Goal: Information Seeking & Learning: Compare options

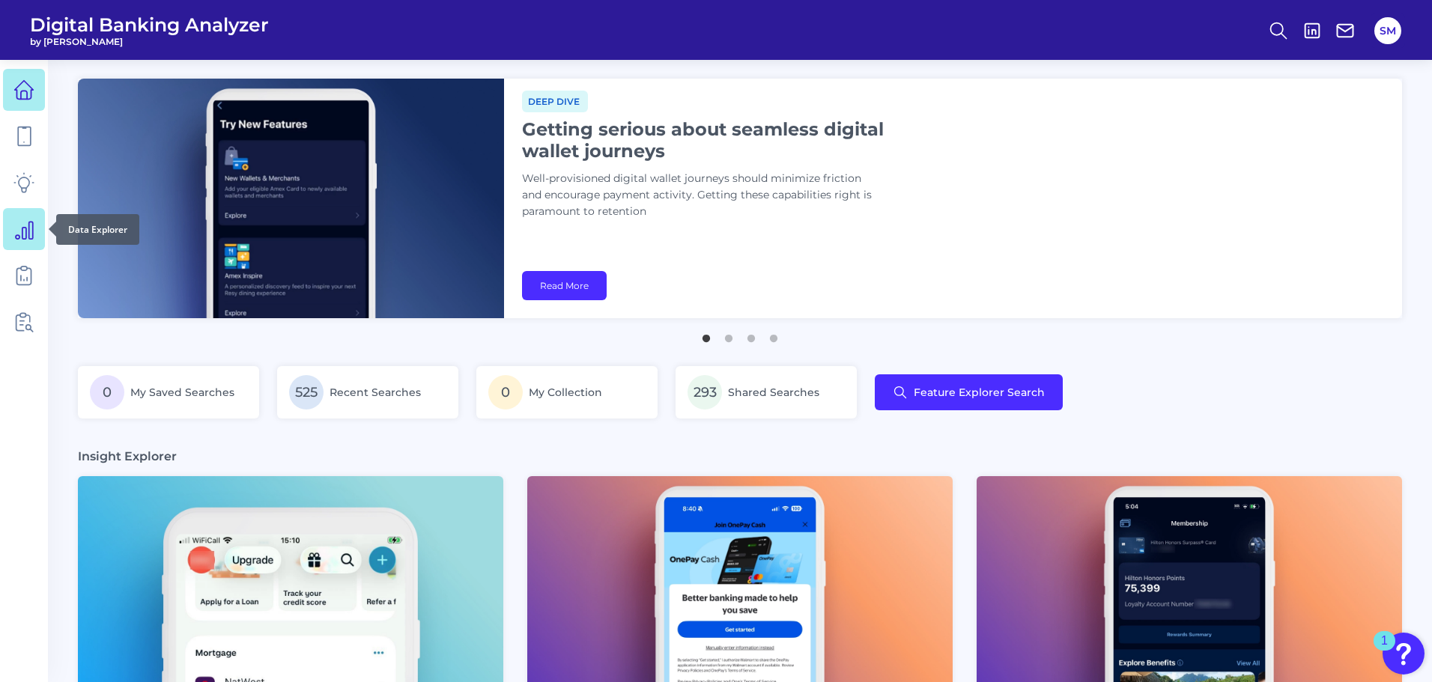
click at [19, 237] on icon at bounding box center [24, 230] width 17 height 17
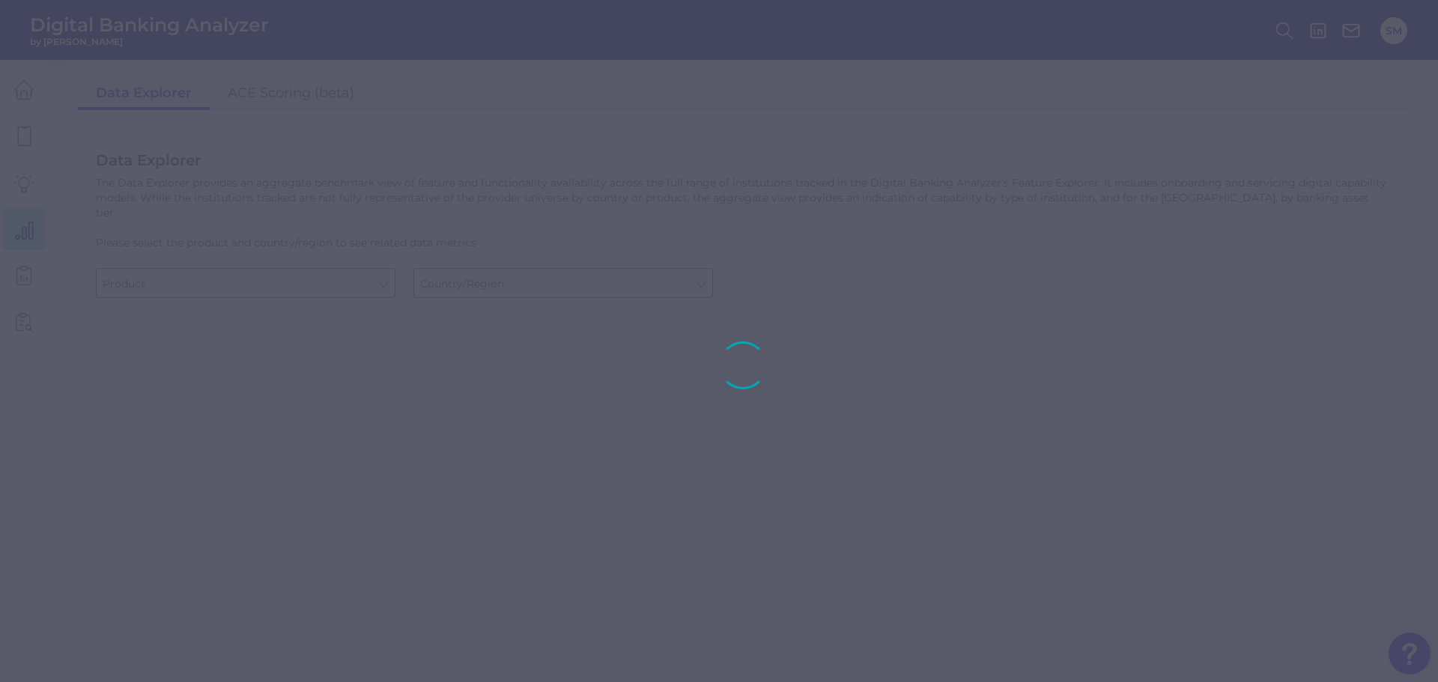
type input "Business Bank Account"
type input "[GEOGRAPHIC_DATA]"
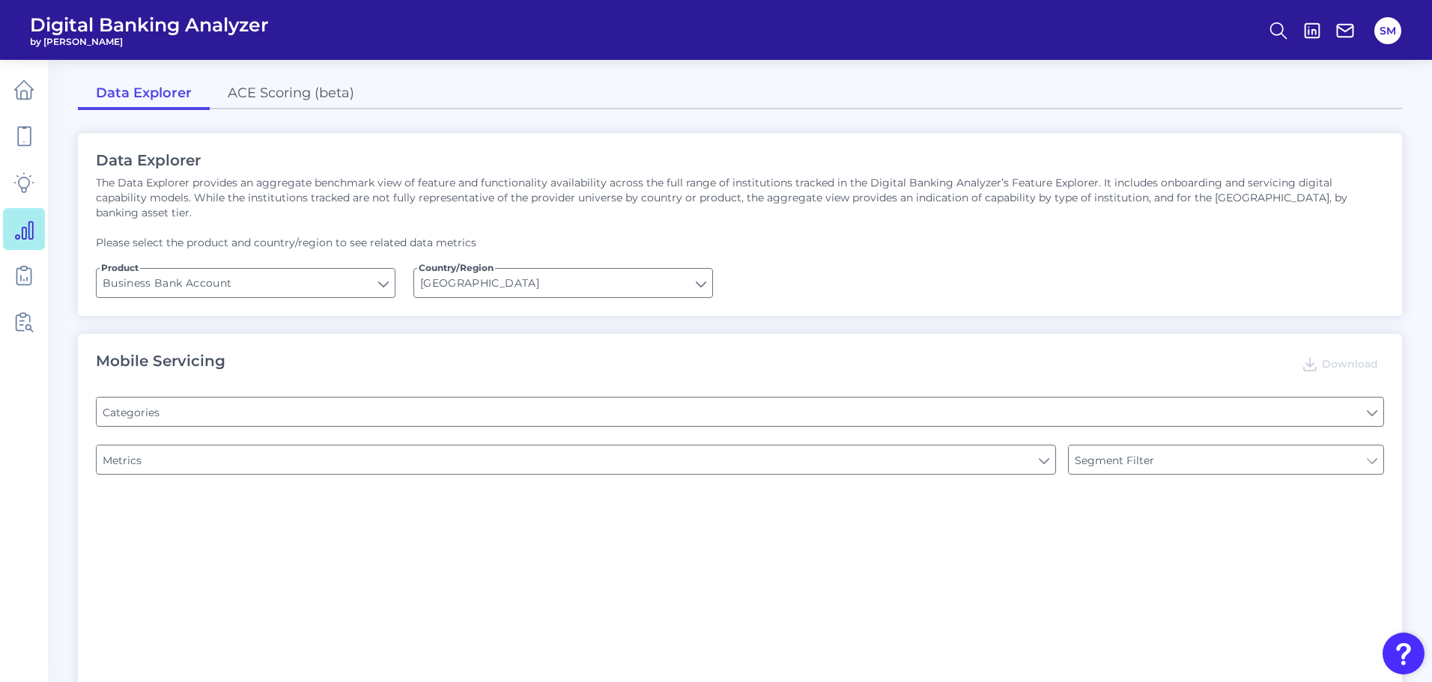
type input "Pre-login Features"
type input "Login"
type input "Channel"
type input "Type of Institution"
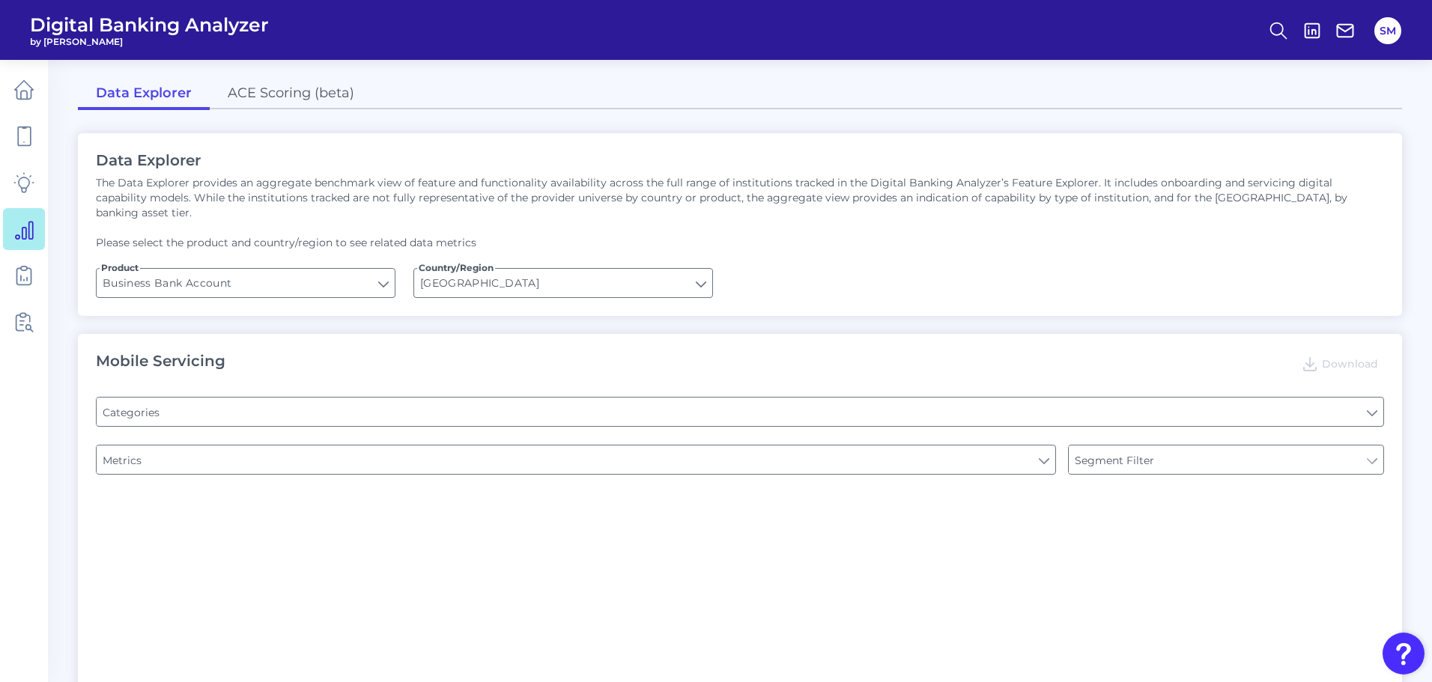
type input "Type of Institution"
type input "Upon opening the app are users immediately prompted to use Touch/Face ID to log…"
type input "Can you apply for the PRODUCT as a new to brand customer on ANY digital channel?"
type input "Does it offer third-party single sign on?"
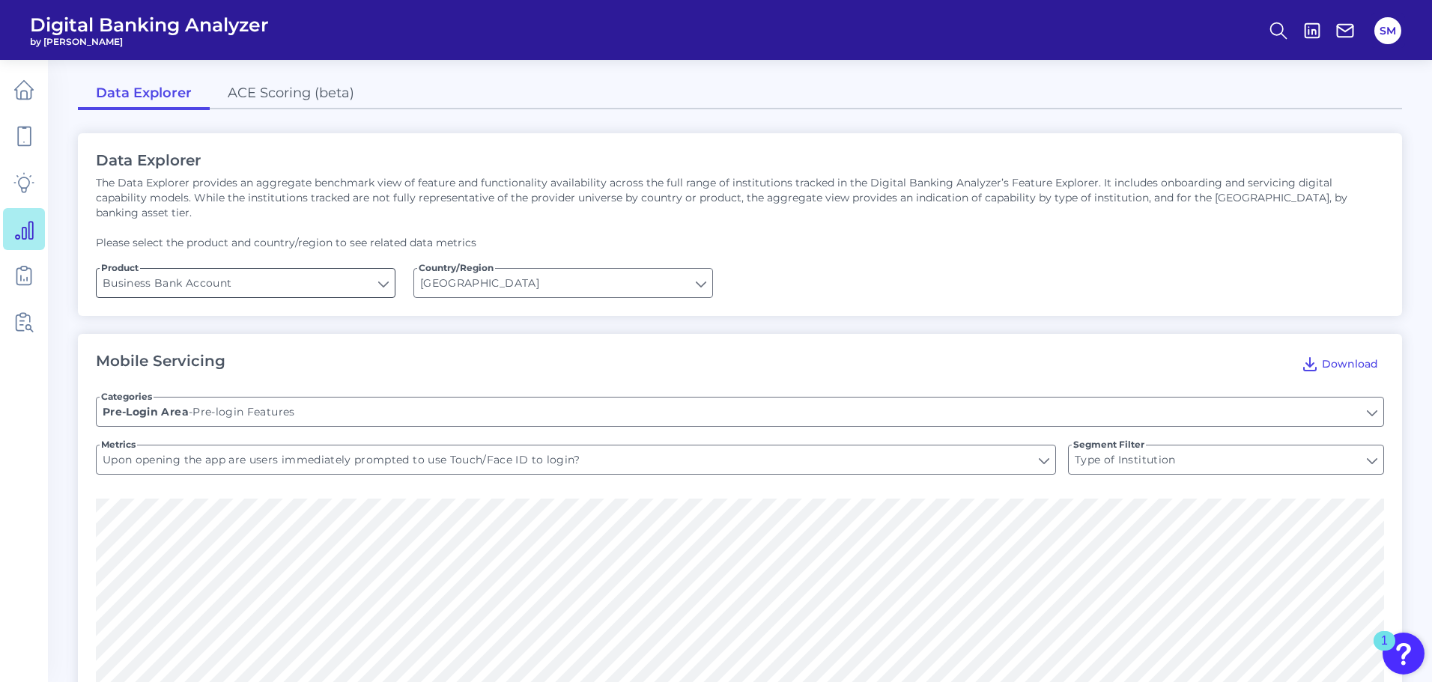
click at [222, 269] on input "Business Bank Account" at bounding box center [246, 283] width 298 height 28
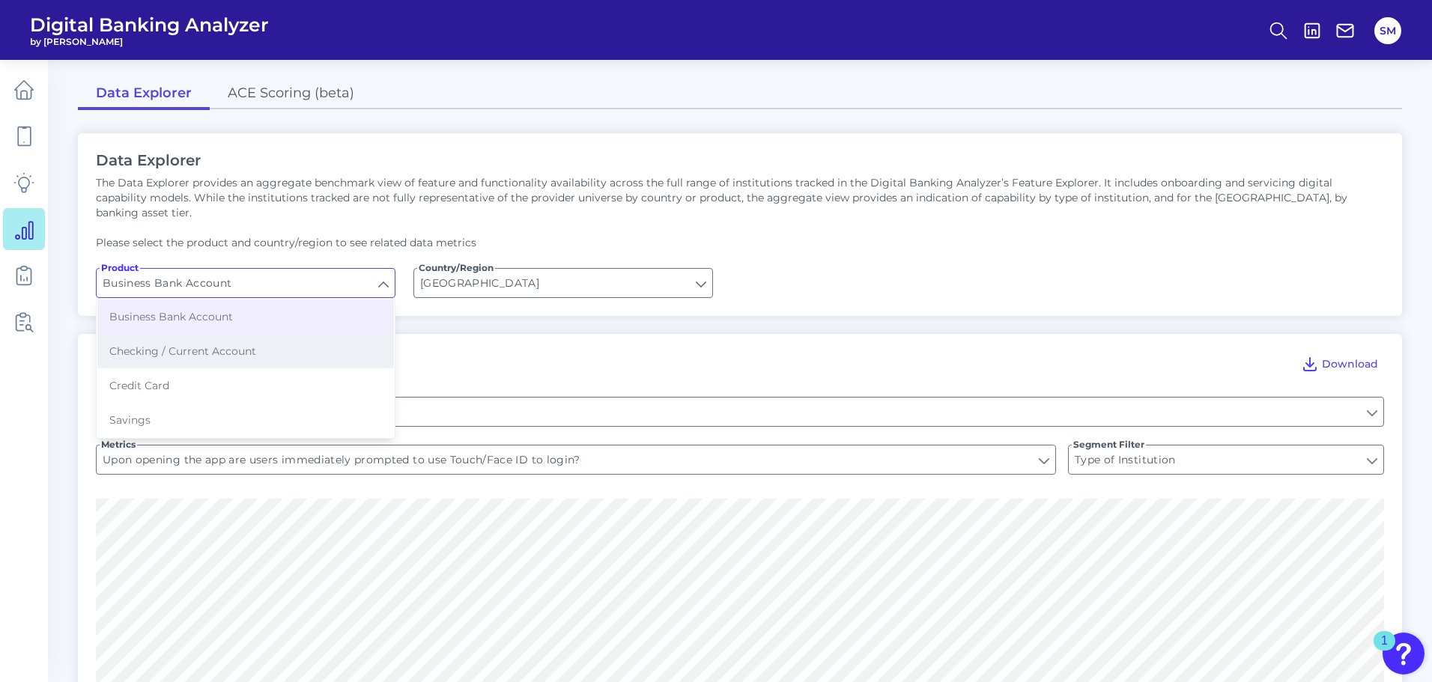
click at [209, 345] on span "Checking / Current Account" at bounding box center [182, 351] width 147 height 13
type input "Checking / Current Account"
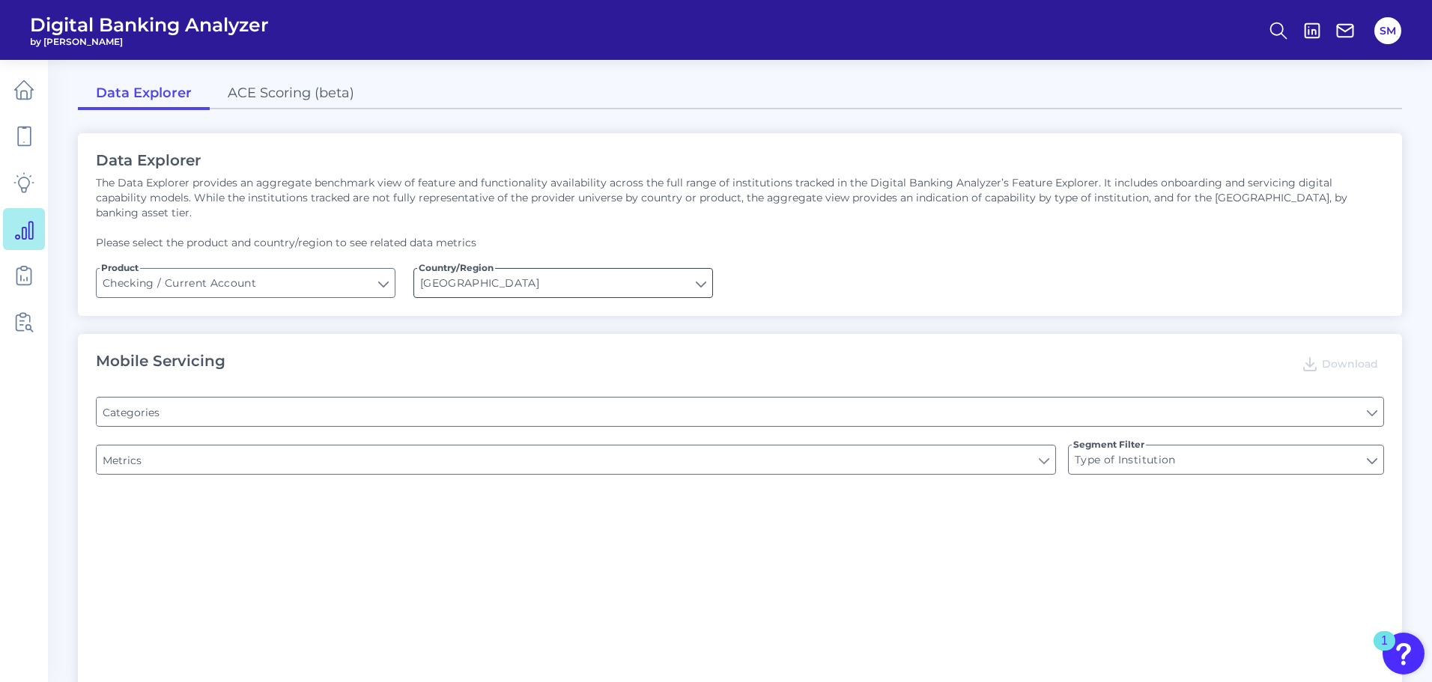
type input "Online Banking Registration"
type input "Channel"
type input "Pre-login Features"
type input "Can you register for online banking?"
type input "END-TO-END JOURNEY: Can you apply for the PRODUCT as a new to brand customer on…"
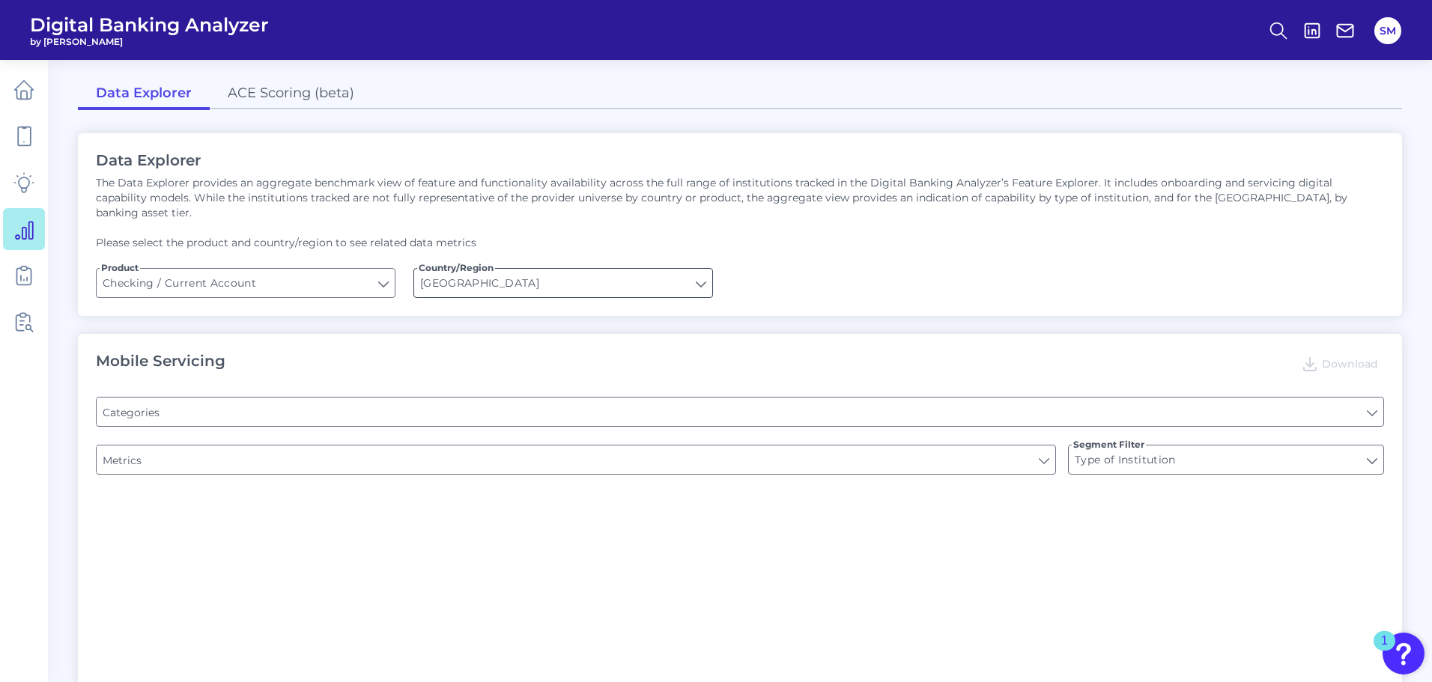
type input "Upon opening the app are users immediately prompted to use Touch/Face ID to log…"
click at [445, 269] on input "[GEOGRAPHIC_DATA]" at bounding box center [563, 283] width 298 height 28
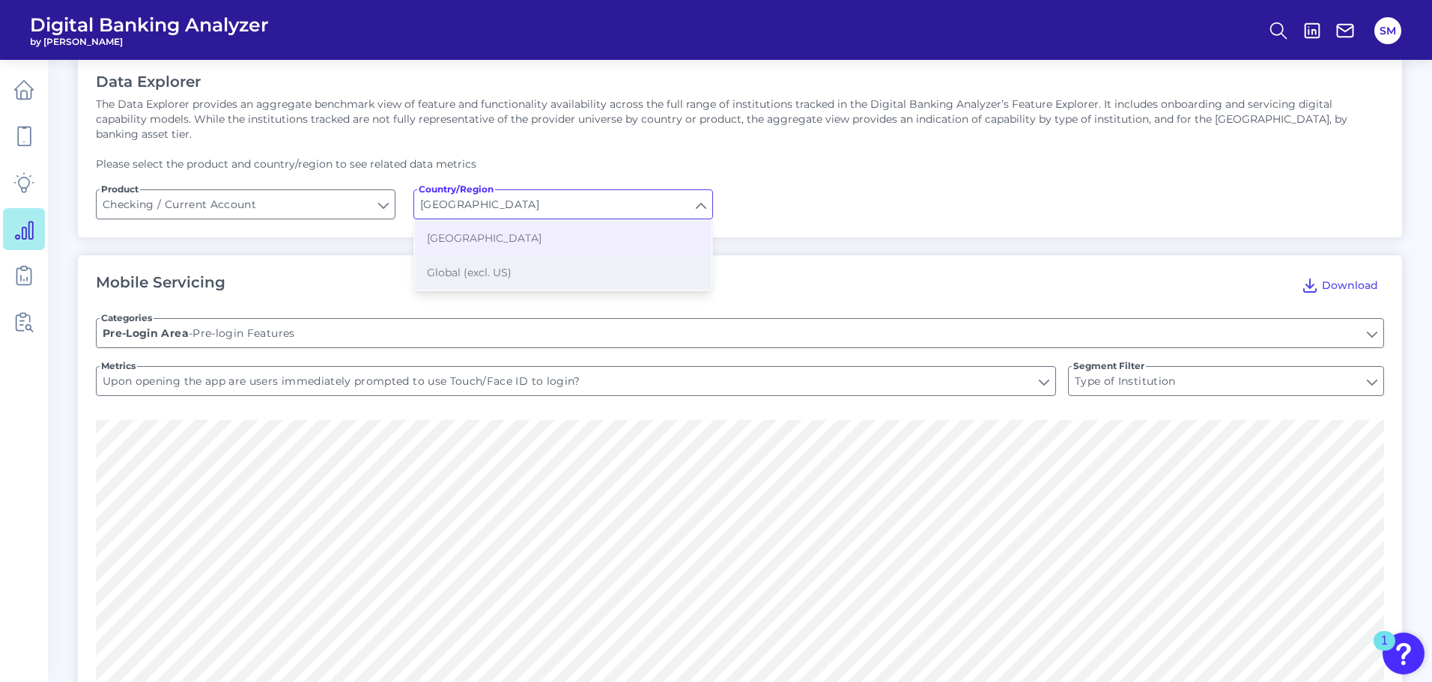
scroll to position [150, 0]
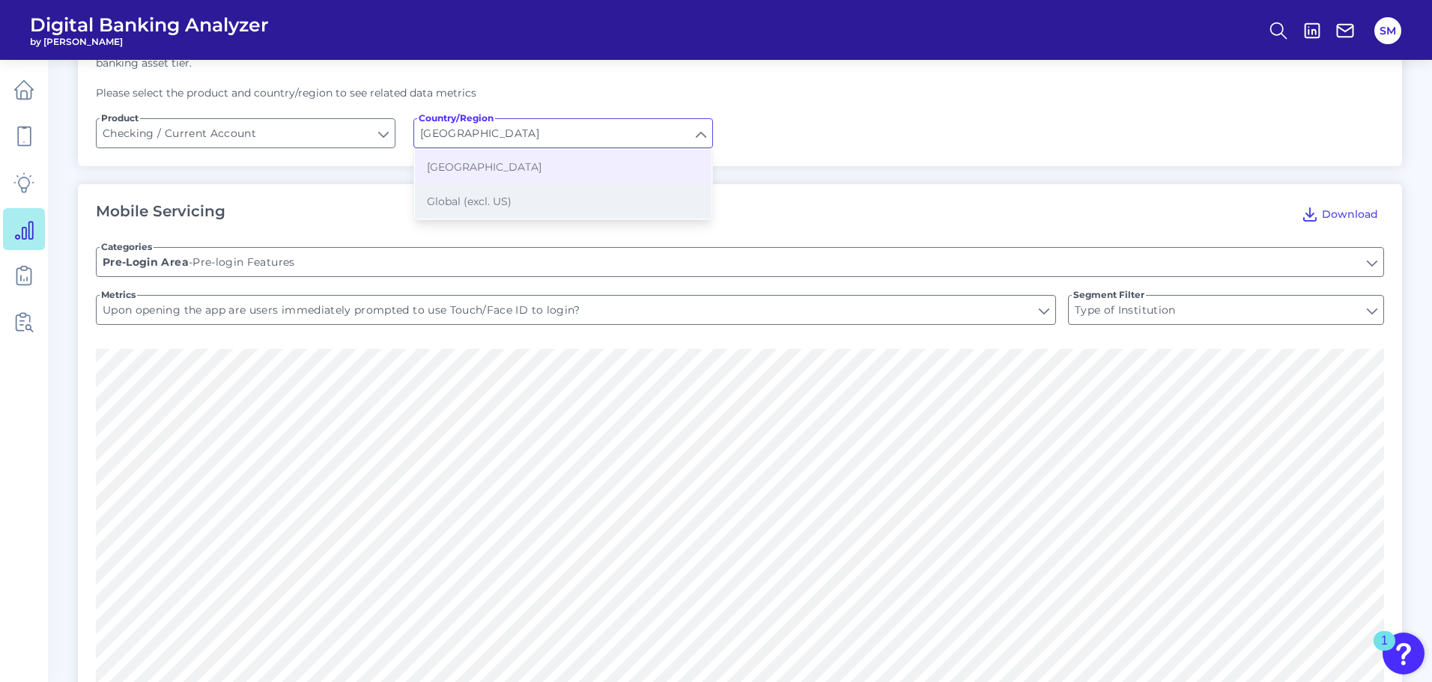
click at [457, 195] on span "Global (excl. US)" at bounding box center [469, 201] width 85 height 13
type input "Global (excl. US)"
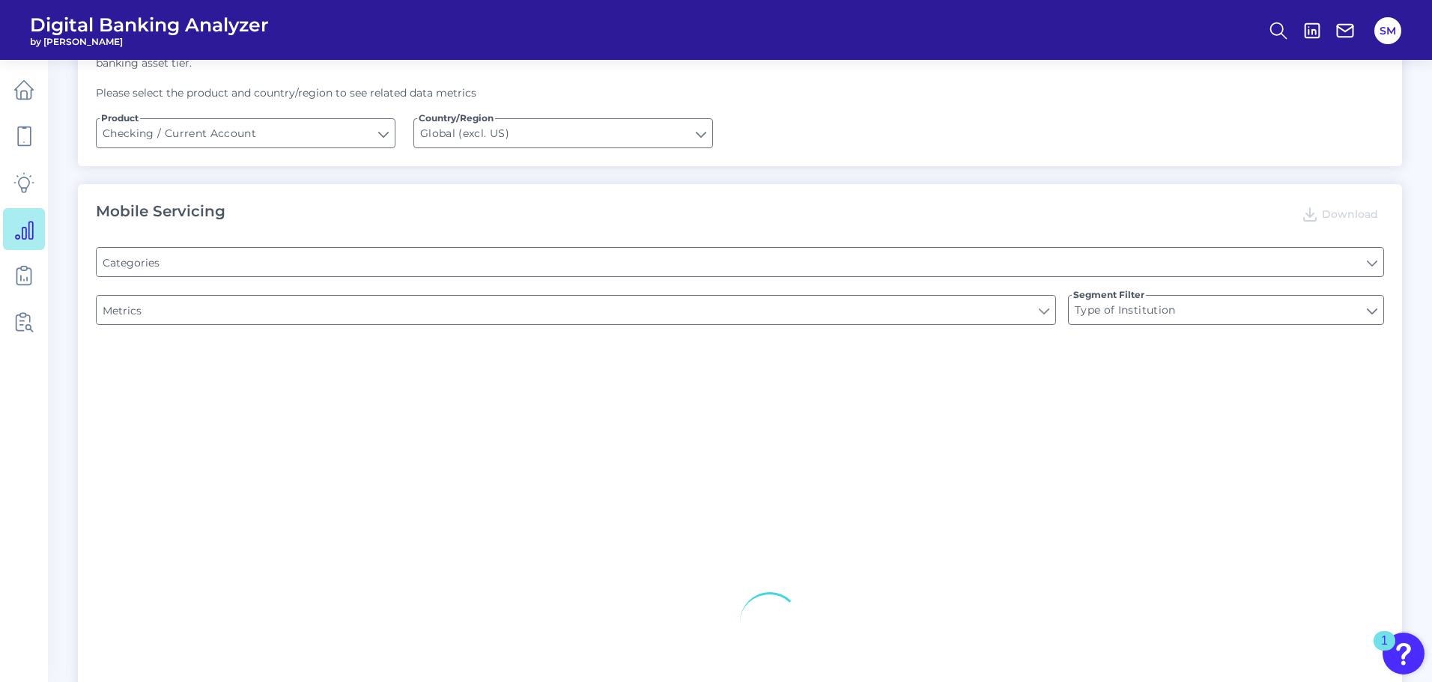
type input "Pre-login Features"
type input "Online Banking Registration"
type input "Channel"
type input "Upon opening the app are users immediately prompted to use Touch/Face ID to log…"
type input "Can you register for online banking?"
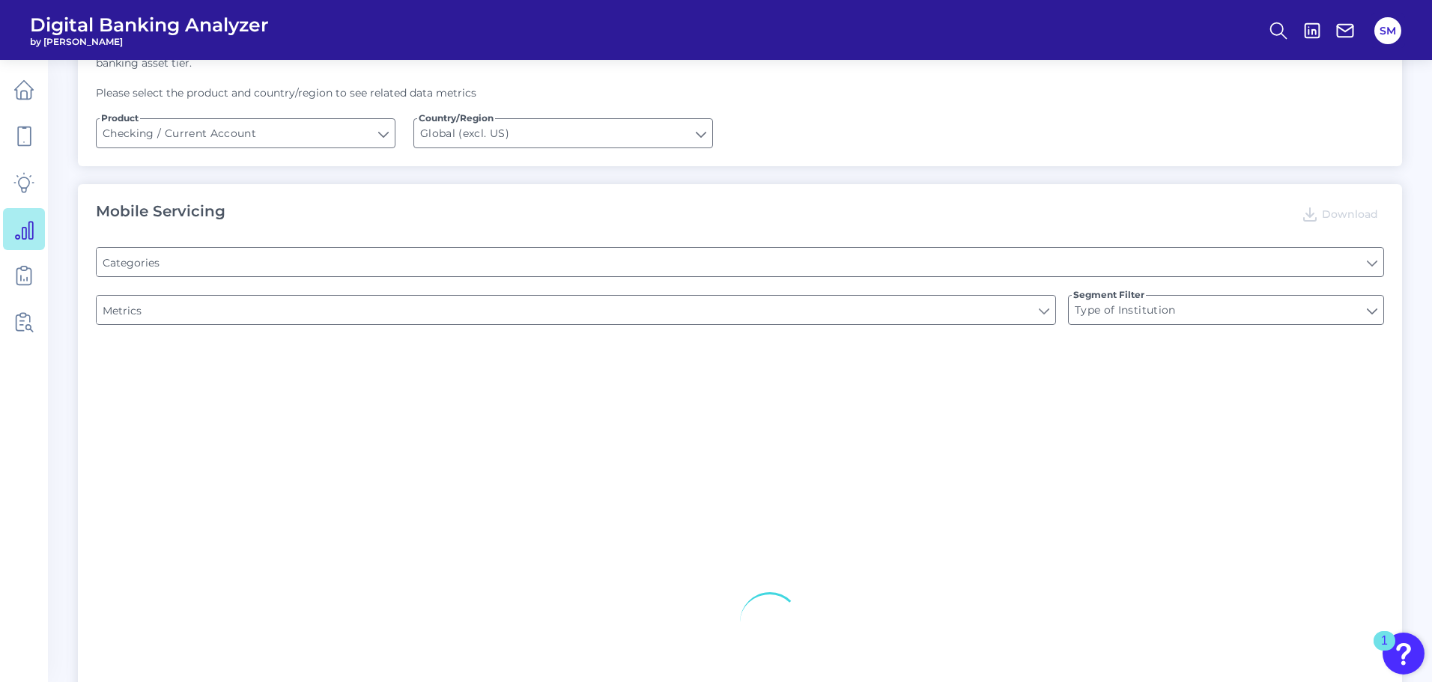
type input "END-TO-END JOURNEY: Can you apply for the PRODUCT as a new to brand customer on…"
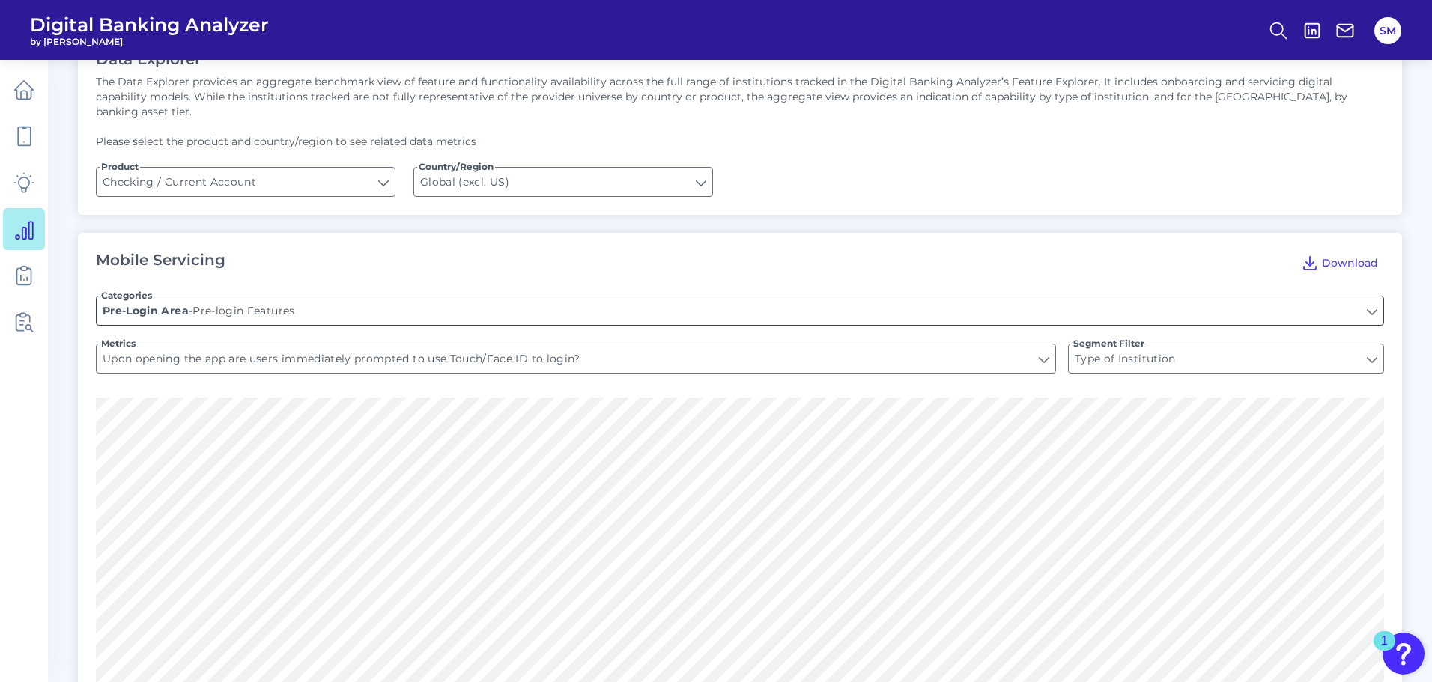
scroll to position [75, 0]
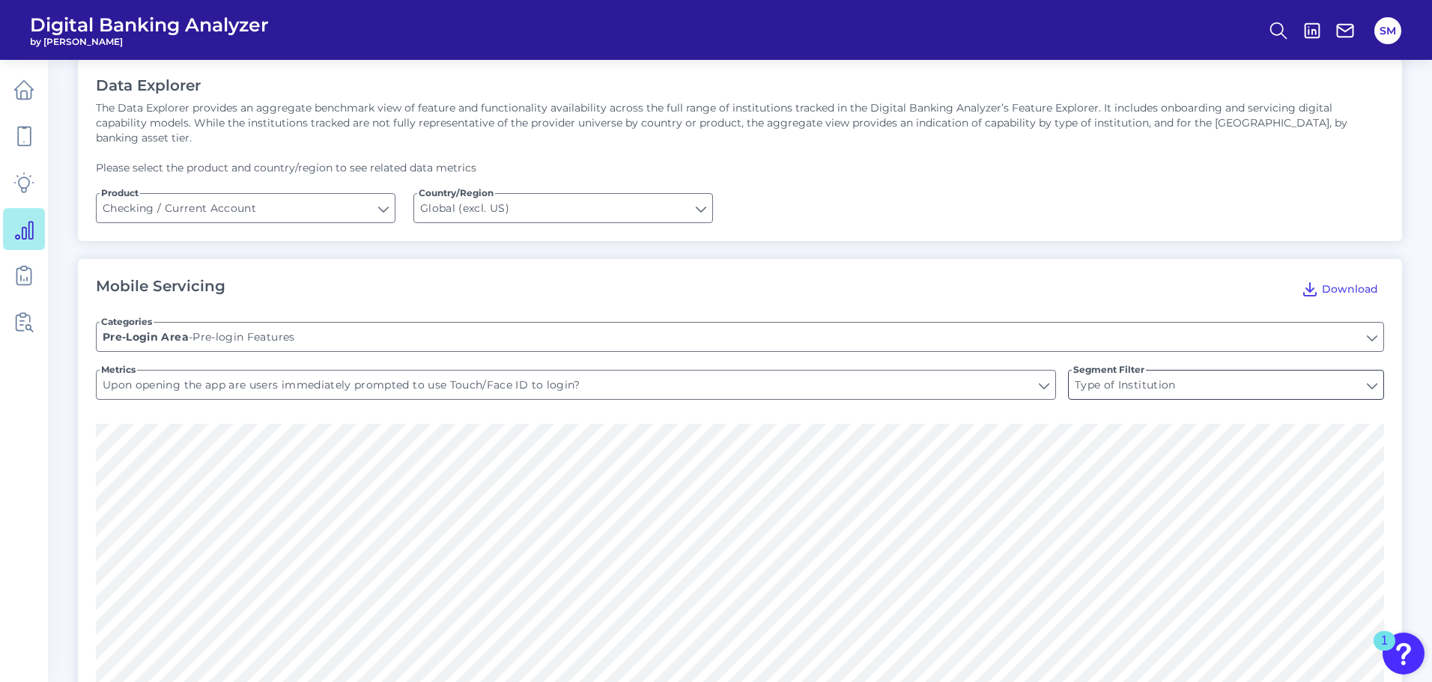
click at [1105, 375] on input "Type of Institution" at bounding box center [1226, 385] width 315 height 28
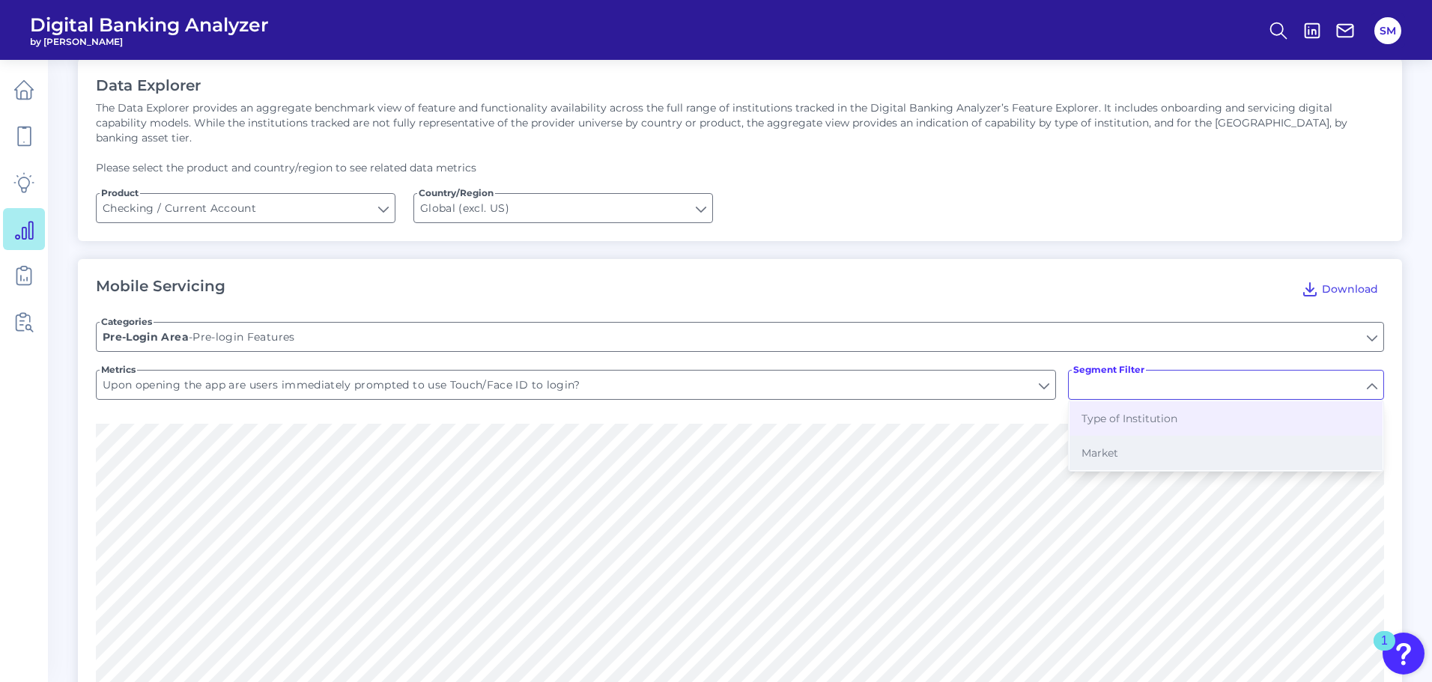
click at [1100, 446] on span "Market" at bounding box center [1100, 452] width 37 height 13
type input "Market"
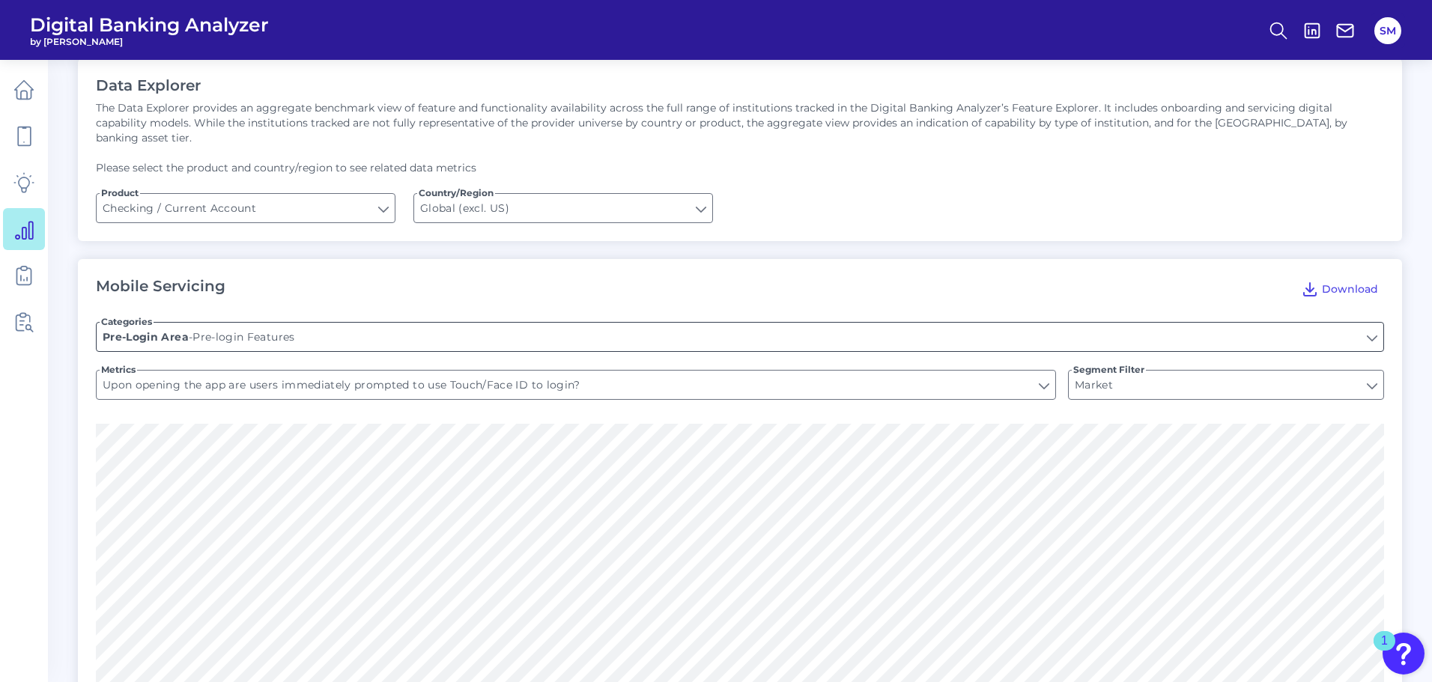
click at [211, 323] on input "Pre-login Features" at bounding box center [740, 337] width 1287 height 28
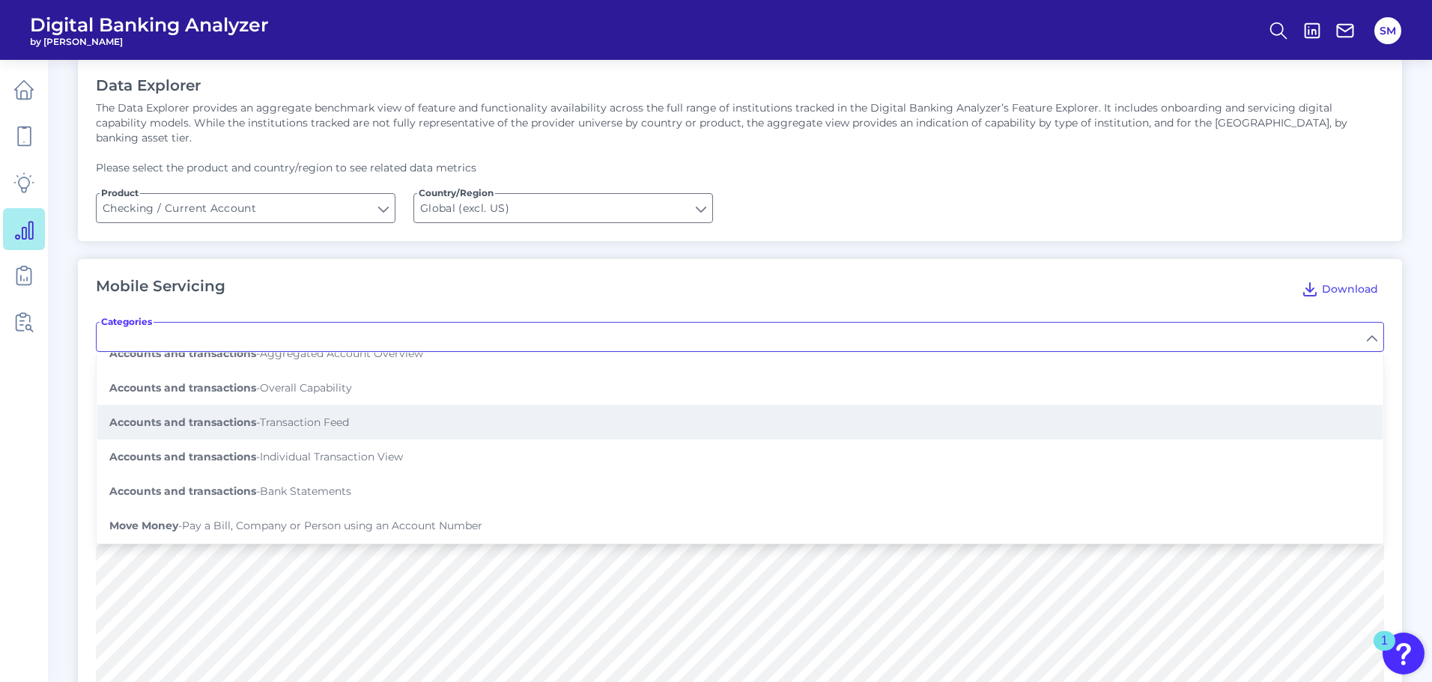
scroll to position [225, 0]
click at [271, 416] on button "Accounts and transactions - Transaction Feed" at bounding box center [739, 421] width 1285 height 34
type input "Transaction Feed"
type input "Shows pending transactions"
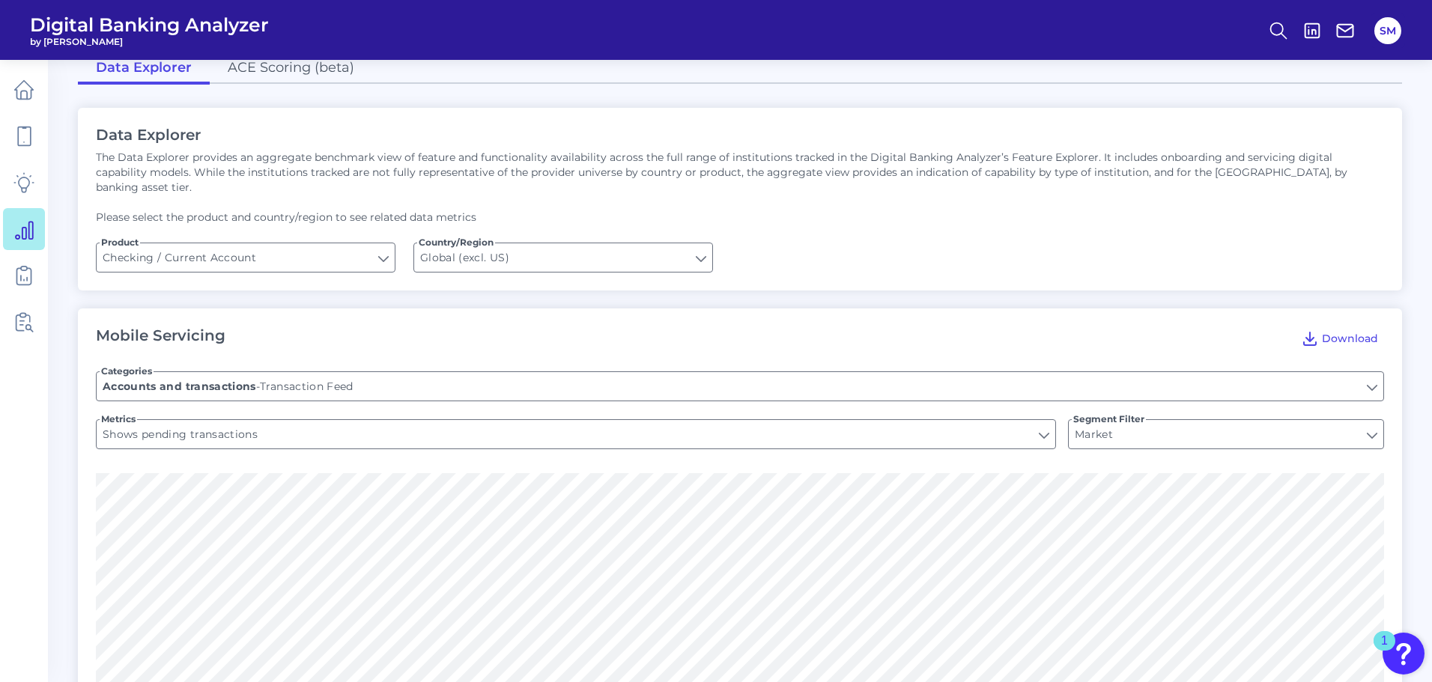
scroll to position [0, 0]
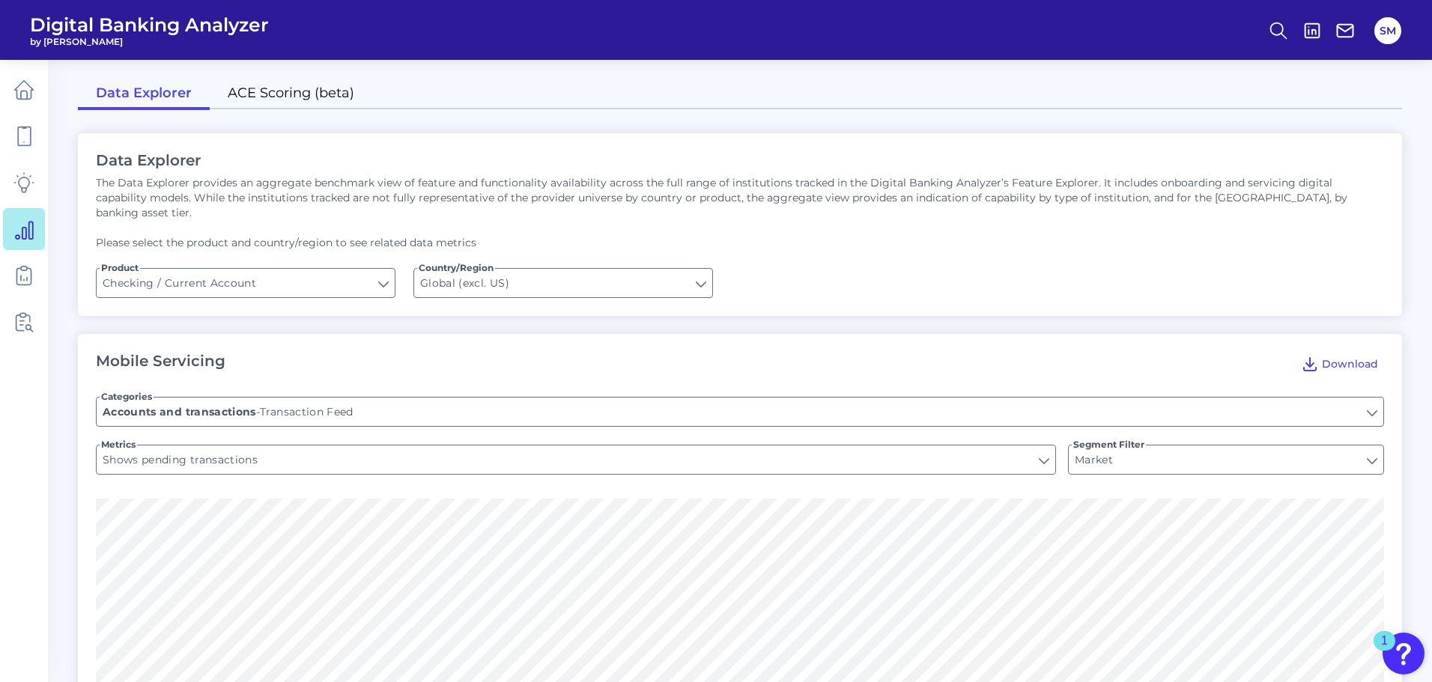
click at [262, 97] on link "ACE Scoring (beta)" at bounding box center [291, 94] width 163 height 31
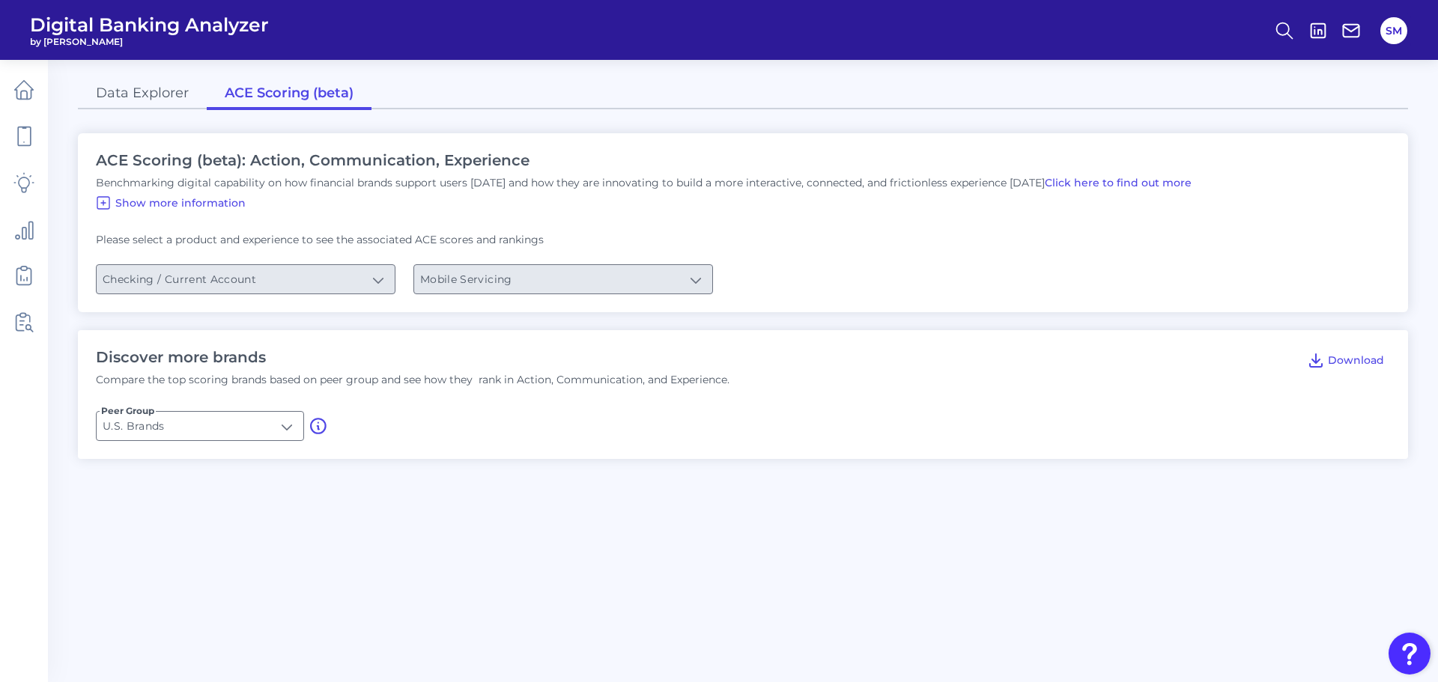
type input "Checking / Current Account"
type input "Mobile Servicing"
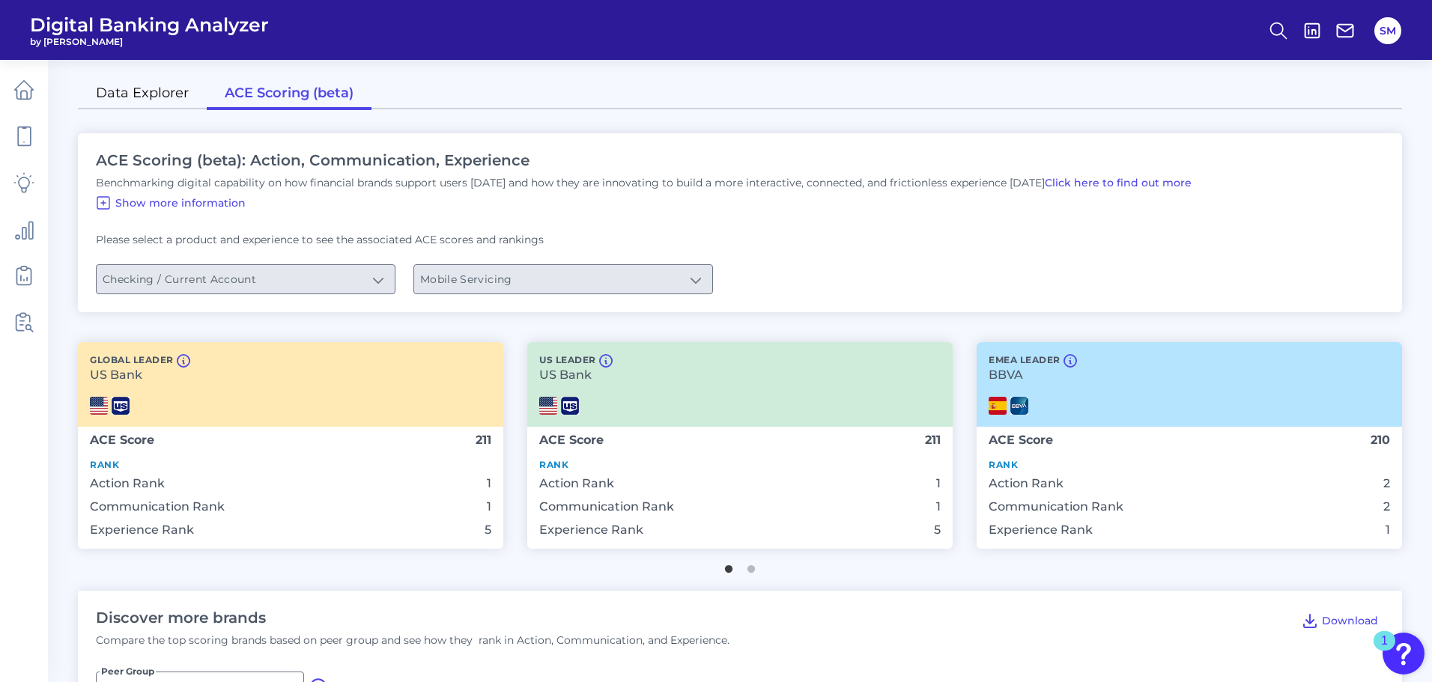
click at [178, 92] on link "Data Explorer" at bounding box center [142, 94] width 129 height 31
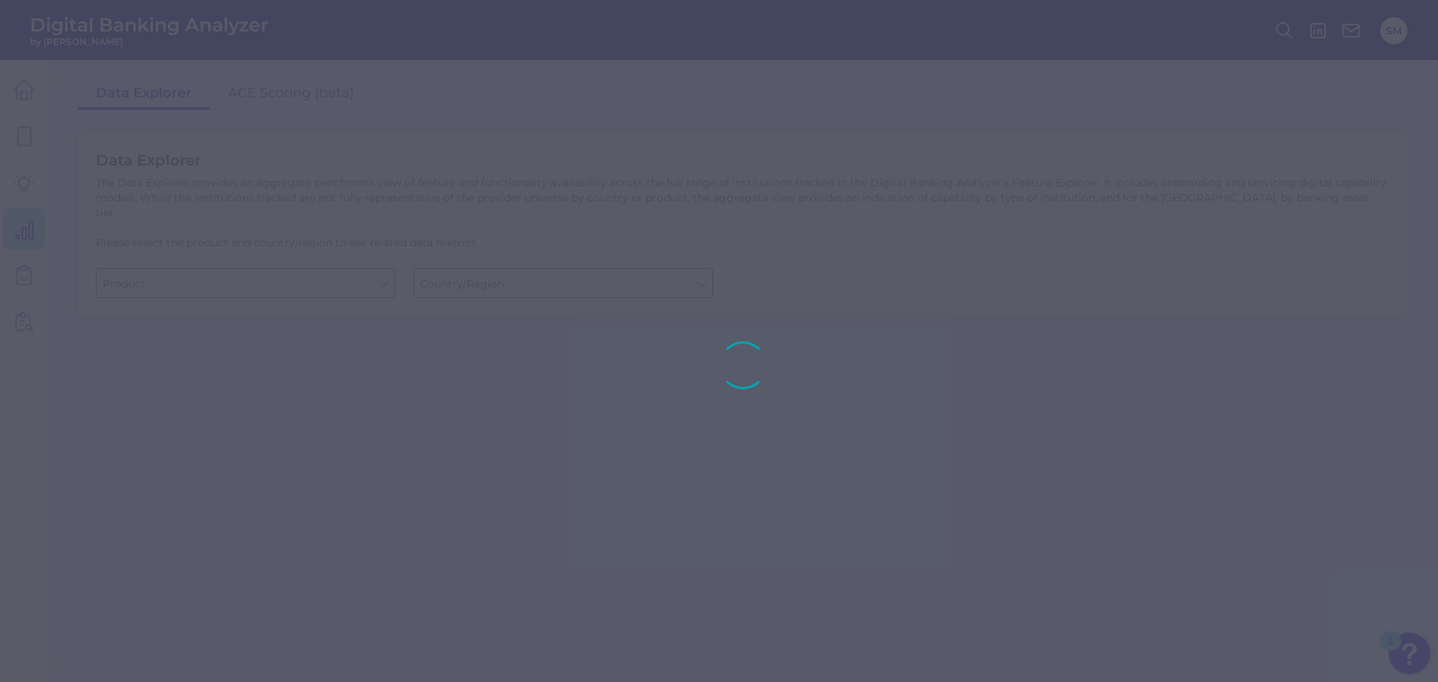
type input "Business Bank Account"
type input "[GEOGRAPHIC_DATA]"
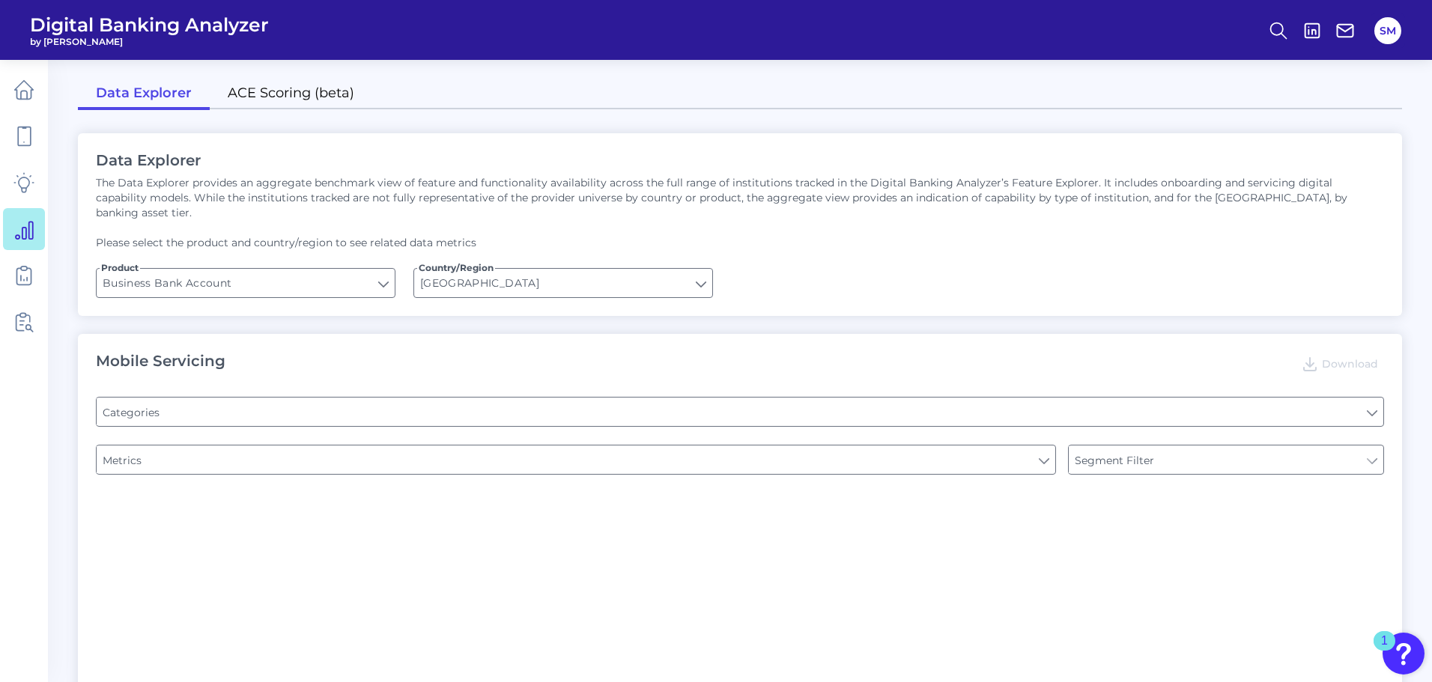
type input "Type of Institution"
type input "Pre-login Features"
type input "Login"
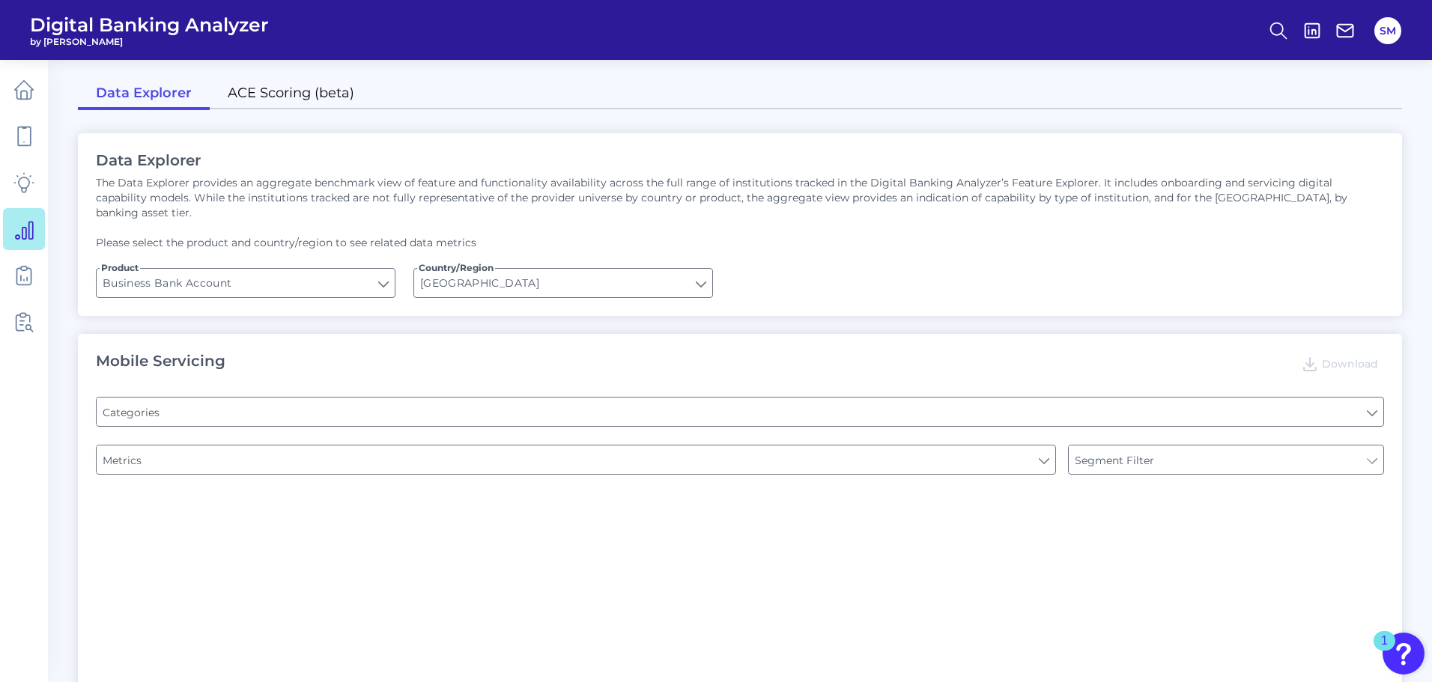
type input "Channel"
type input "Upon opening the app are users immediately prompted to use Touch/Face ID to log…"
type input "Does it offer third-party single sign on?"
type input "Can you apply for the PRODUCT as a new to brand customer on ANY digital channel?"
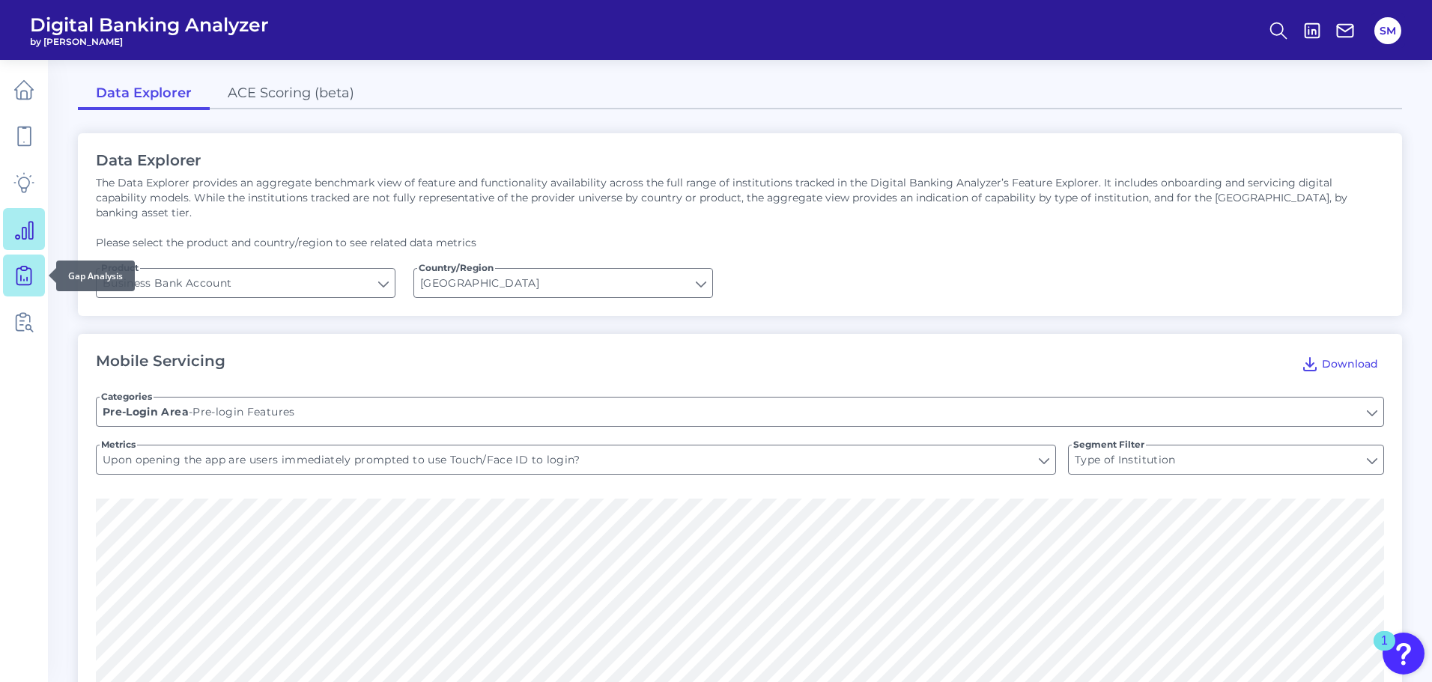
click at [34, 273] on icon at bounding box center [23, 275] width 21 height 21
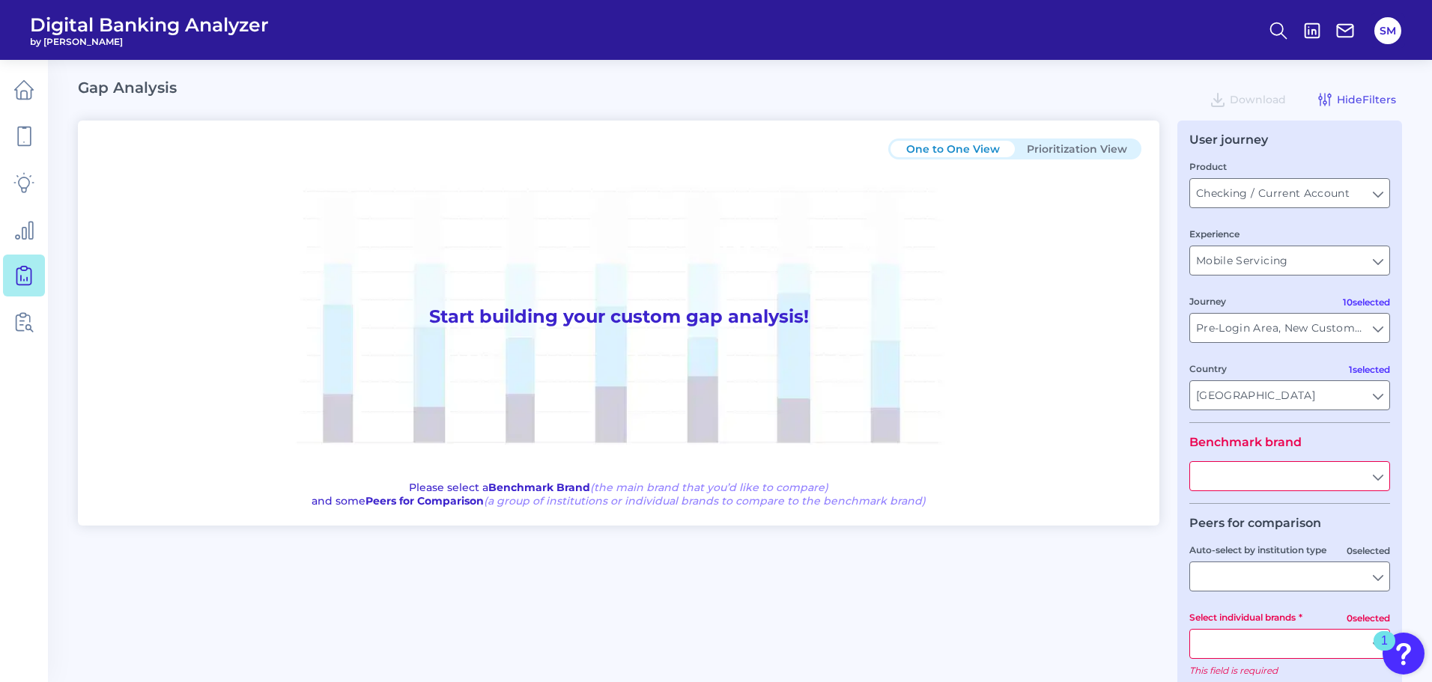
type input "All Journeys"
click at [1246, 265] on input "Mobile Servicing" at bounding box center [1289, 260] width 199 height 28
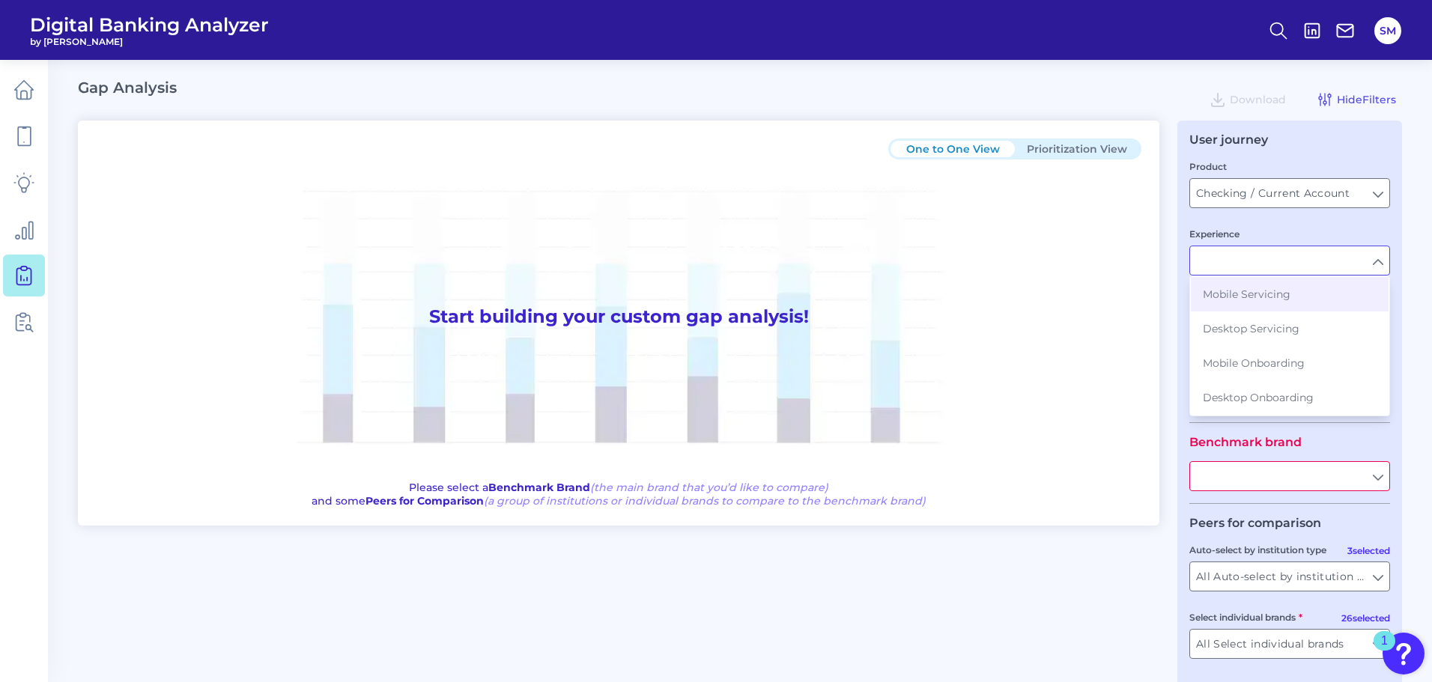
click at [1238, 262] on input "Experience" at bounding box center [1289, 260] width 199 height 28
type input "Mobile Servicing"
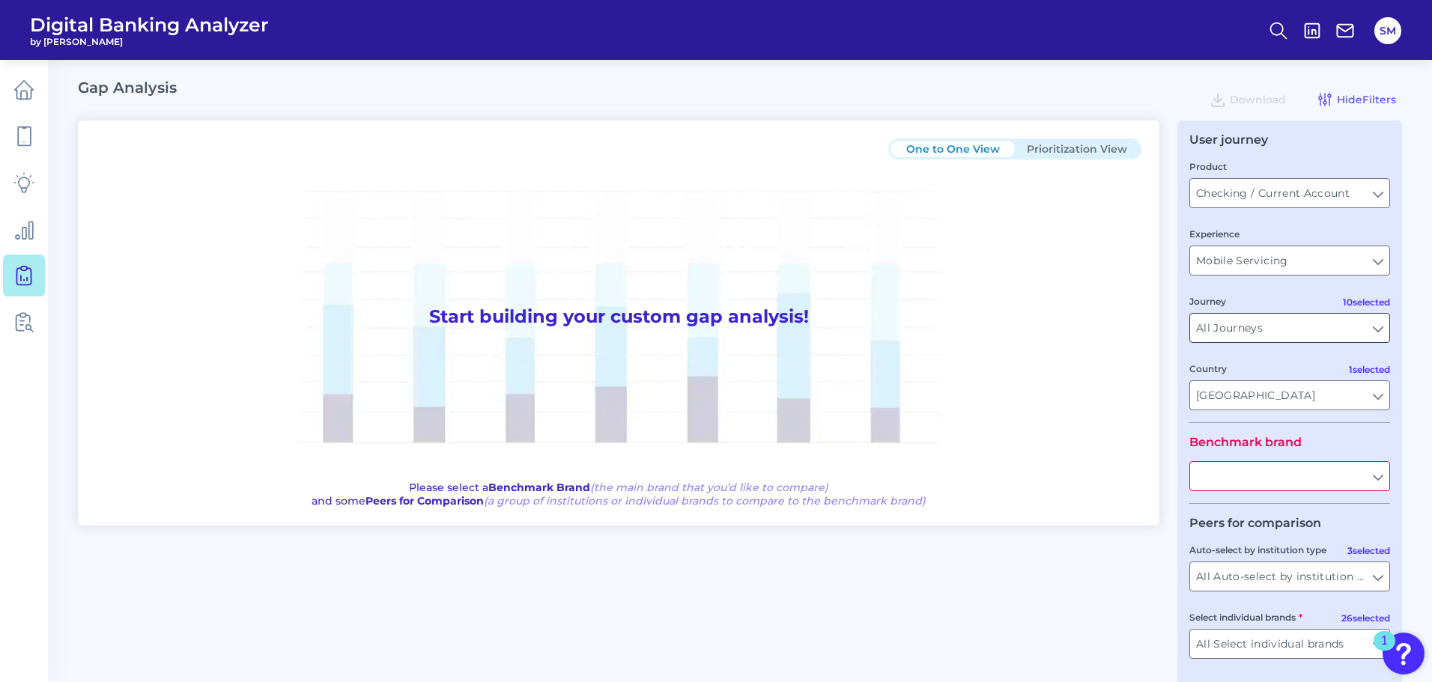
click at [1237, 326] on input "All Journeys" at bounding box center [1289, 328] width 199 height 28
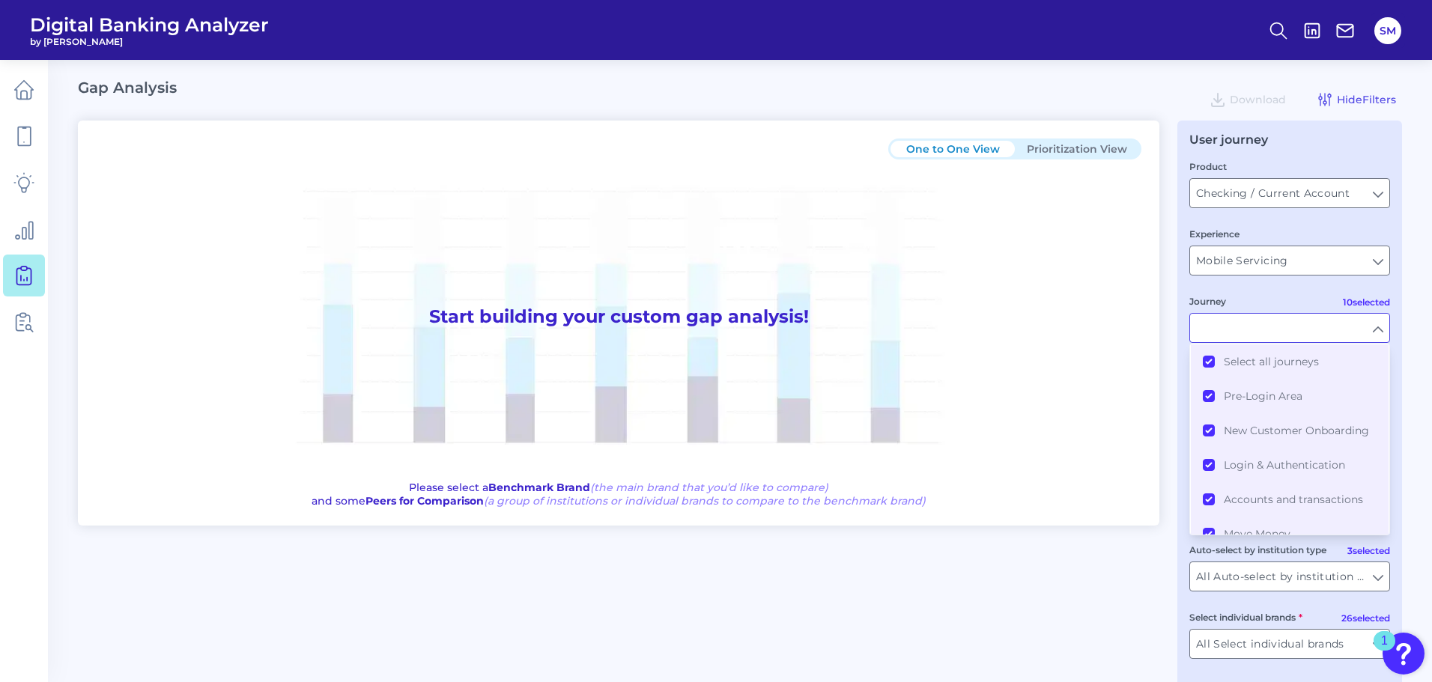
click at [1237, 327] on input "Journey" at bounding box center [1289, 328] width 199 height 28
type input "All Journeys"
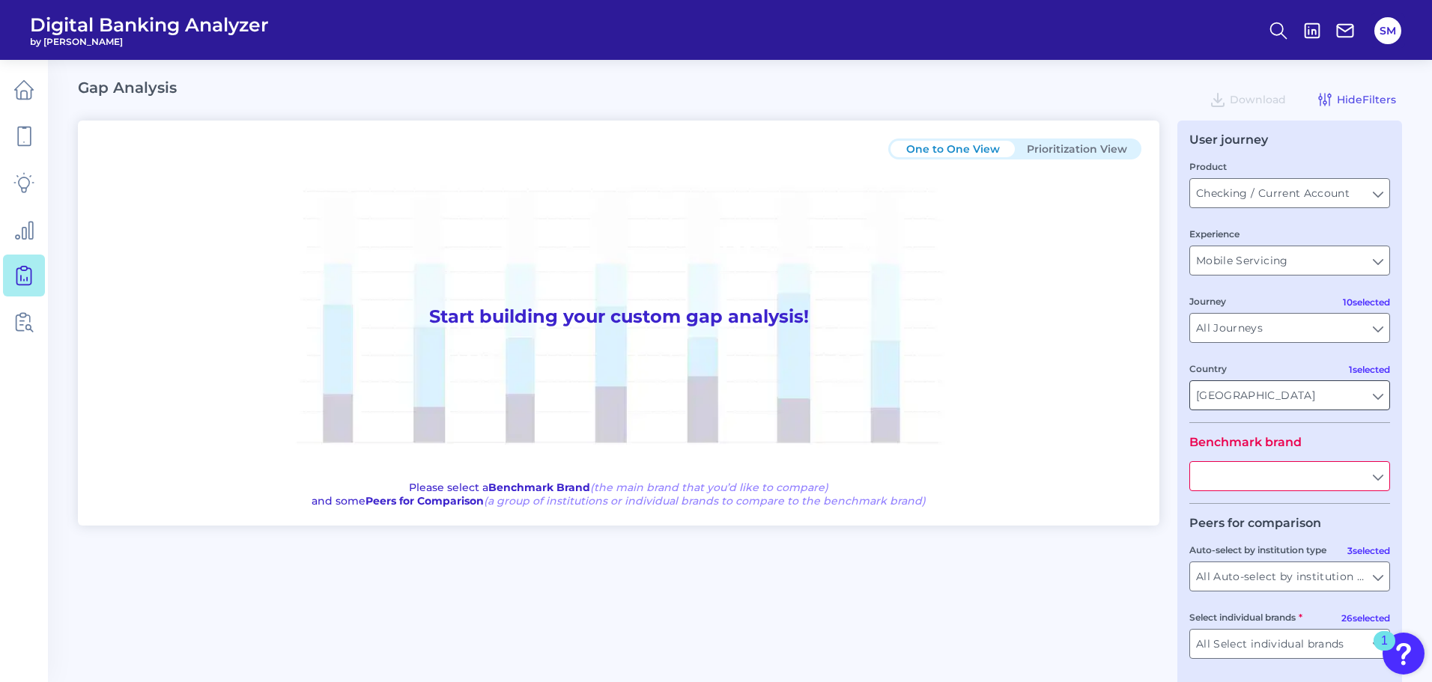
click at [1240, 399] on input "[GEOGRAPHIC_DATA]" at bounding box center [1289, 395] width 199 height 28
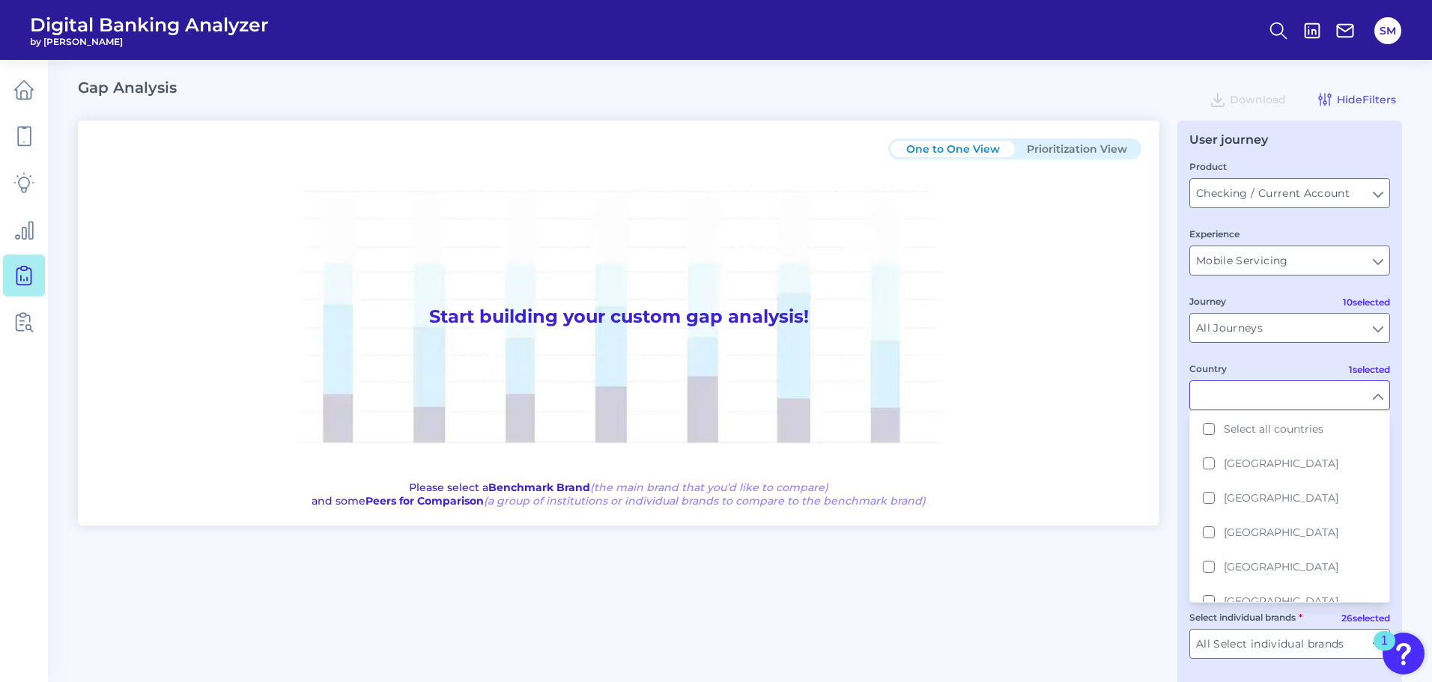
click at [1234, 398] on input "Country" at bounding box center [1289, 395] width 199 height 28
type input "[GEOGRAPHIC_DATA]"
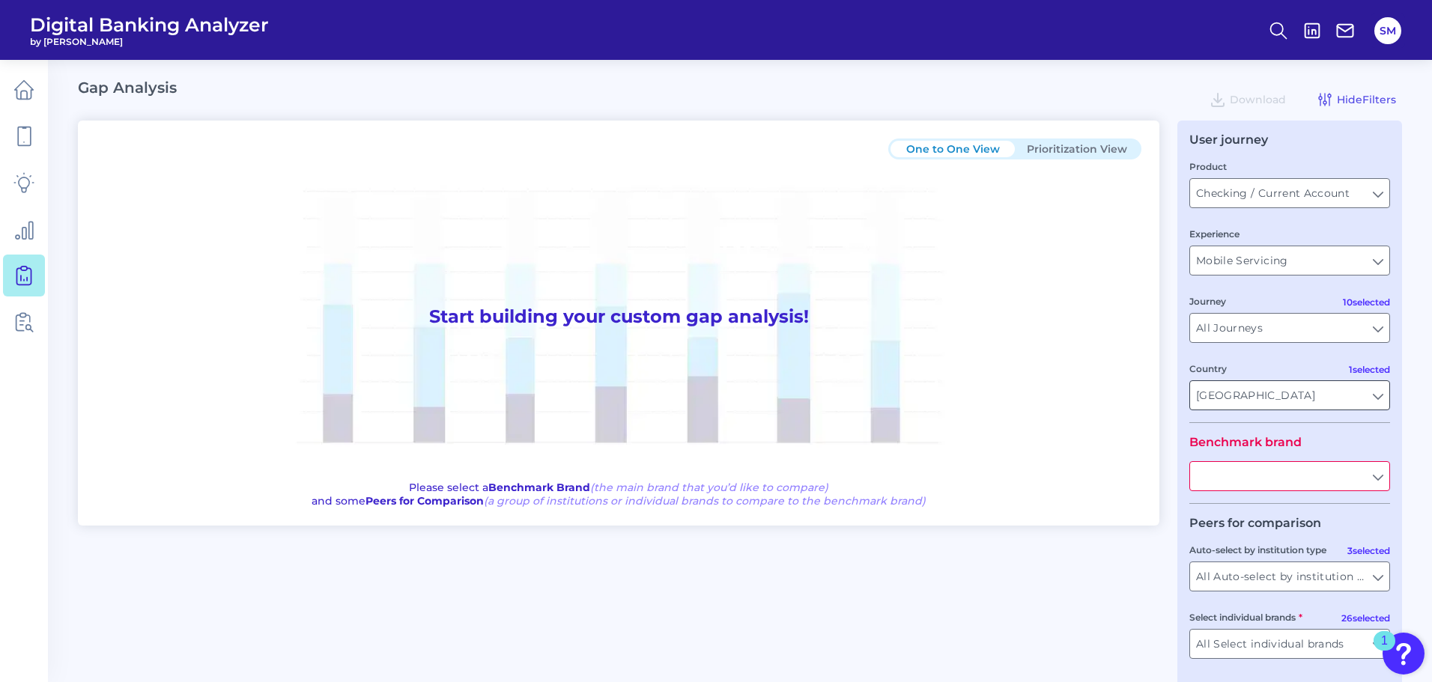
click at [1225, 397] on input "[GEOGRAPHIC_DATA]" at bounding box center [1289, 395] width 199 height 28
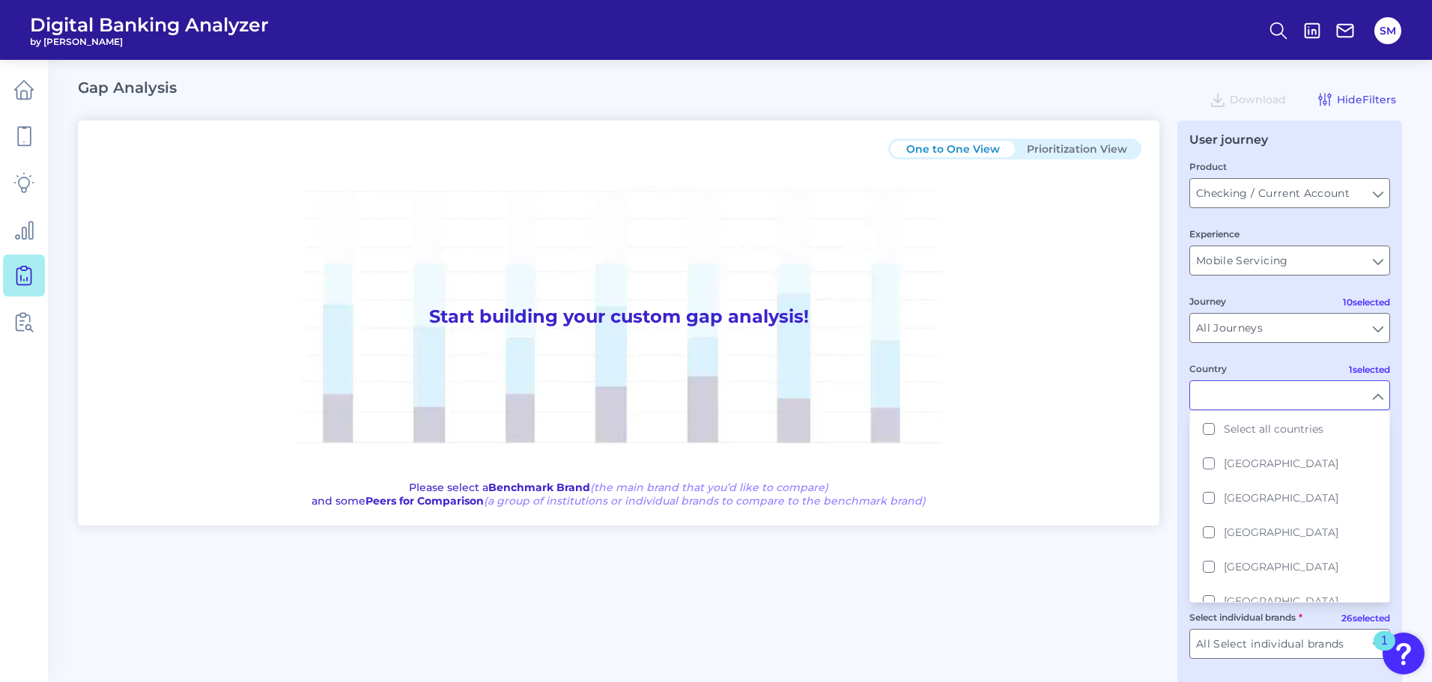
click at [1219, 395] on input "Country" at bounding box center [1289, 395] width 199 height 28
type input "[GEOGRAPHIC_DATA]"
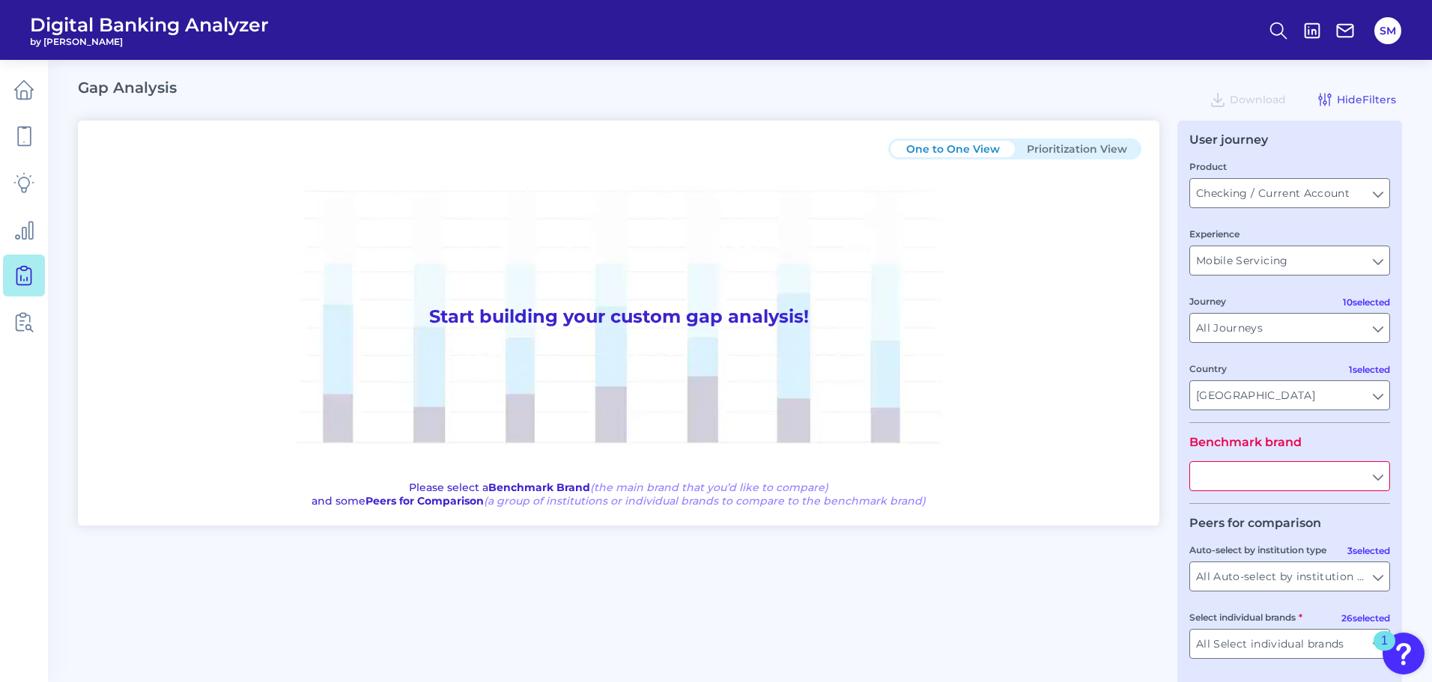
click at [1266, 479] on input "text" at bounding box center [1289, 476] width 199 height 28
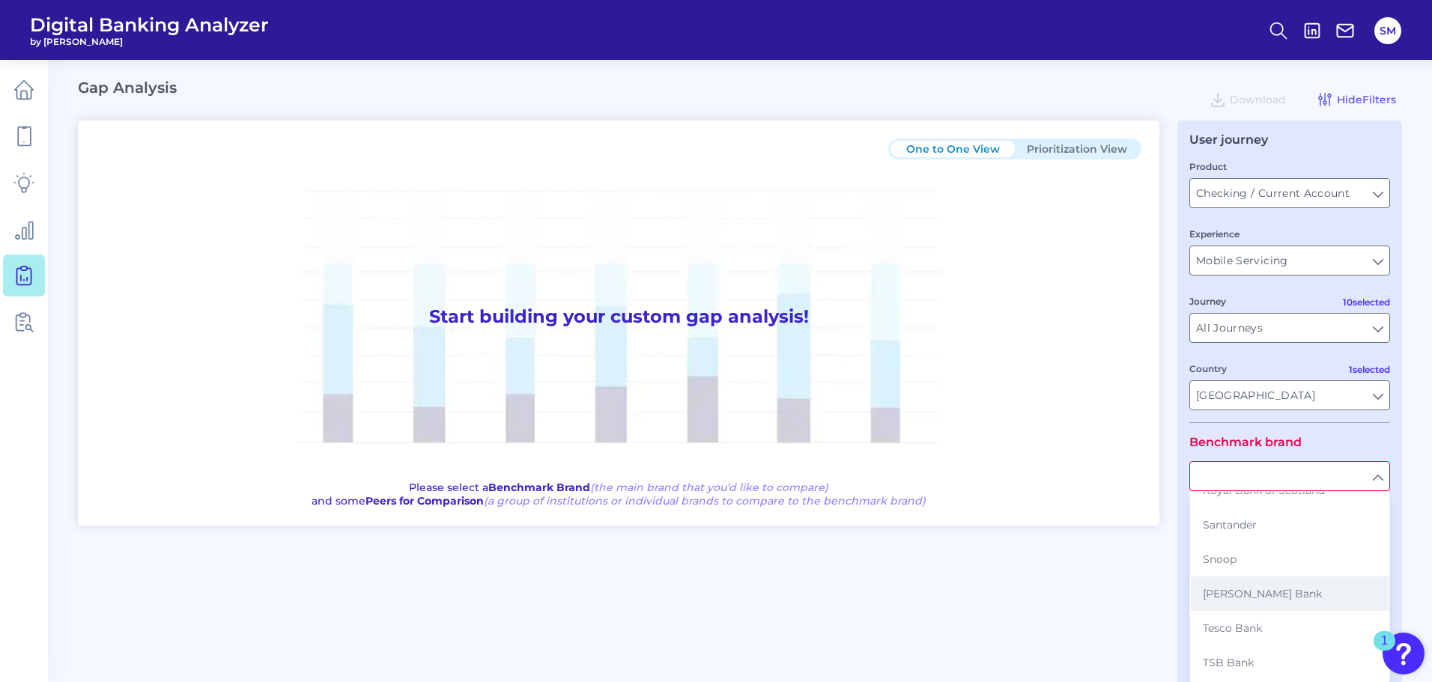
scroll to position [706, 0]
click at [1230, 667] on span "Virgin Money" at bounding box center [1238, 664] width 70 height 13
type input "Virgin Money"
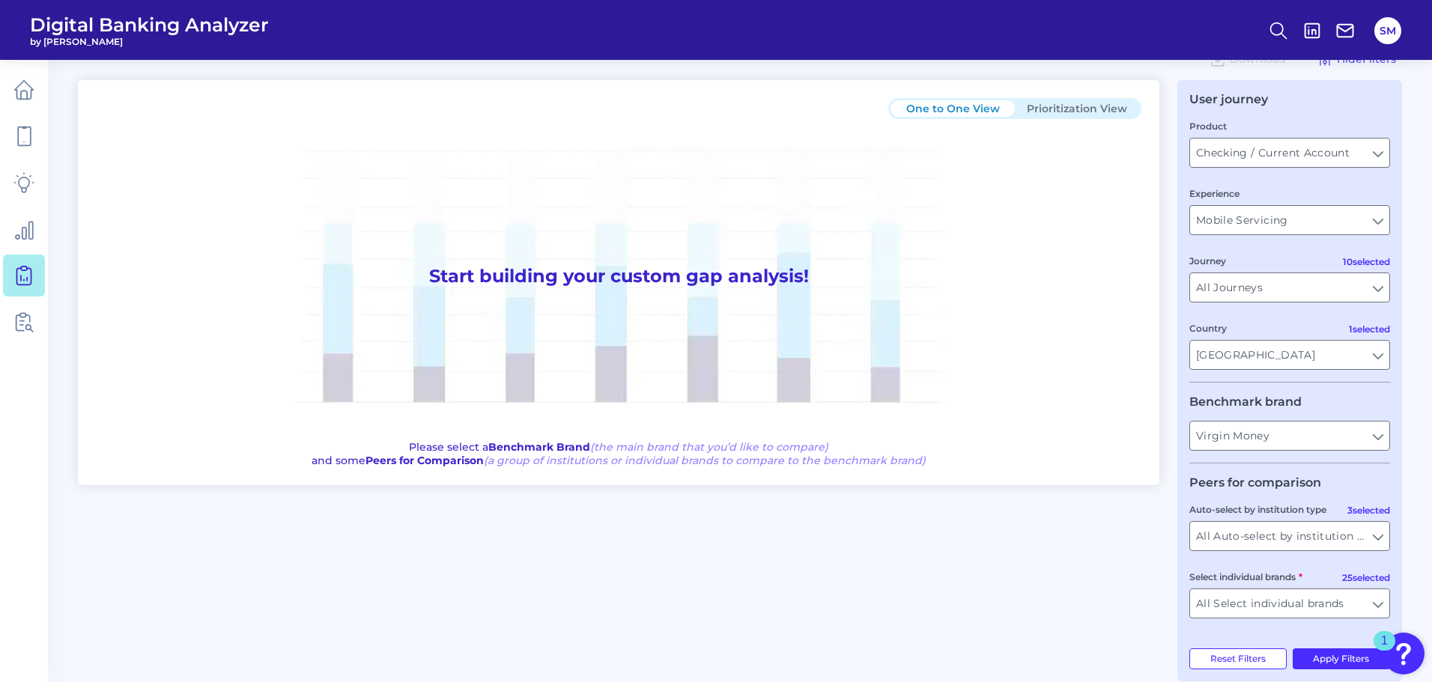
scroll to position [62, 0]
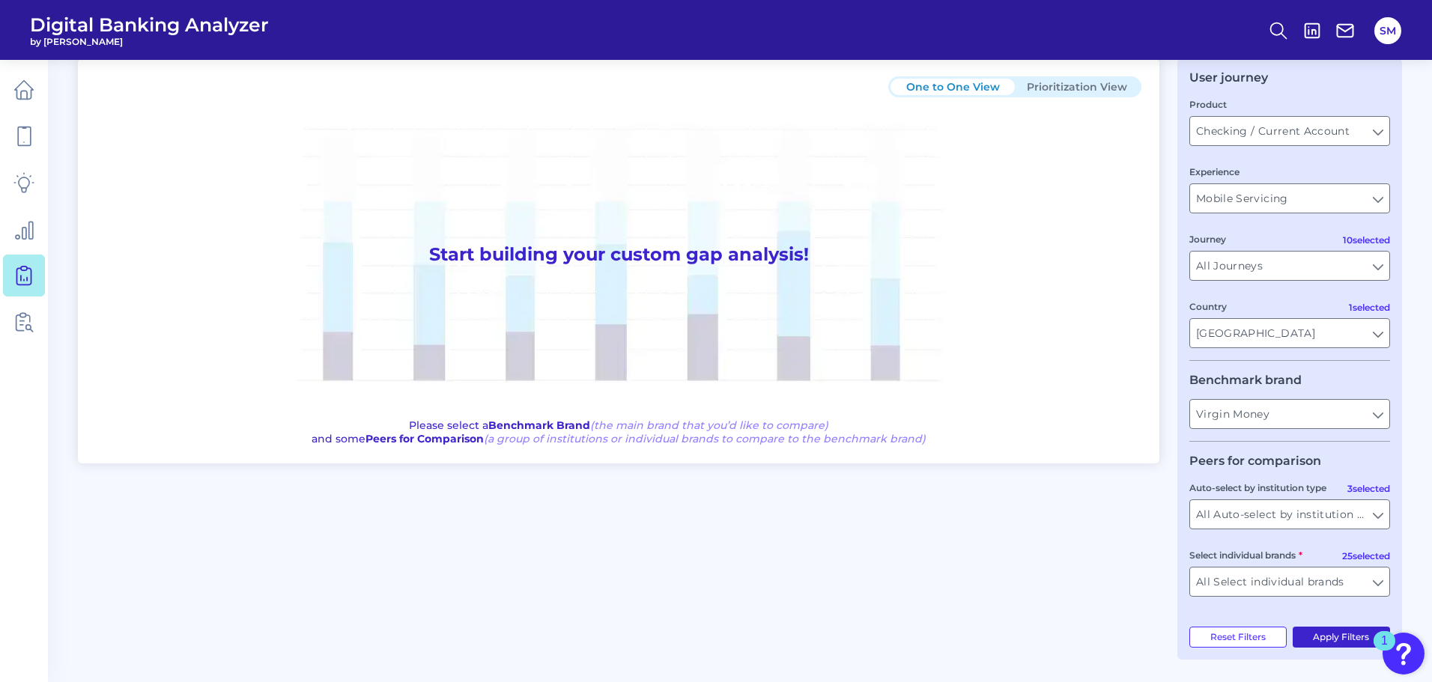
click at [1330, 638] on button "Apply Filters" at bounding box center [1342, 637] width 98 height 21
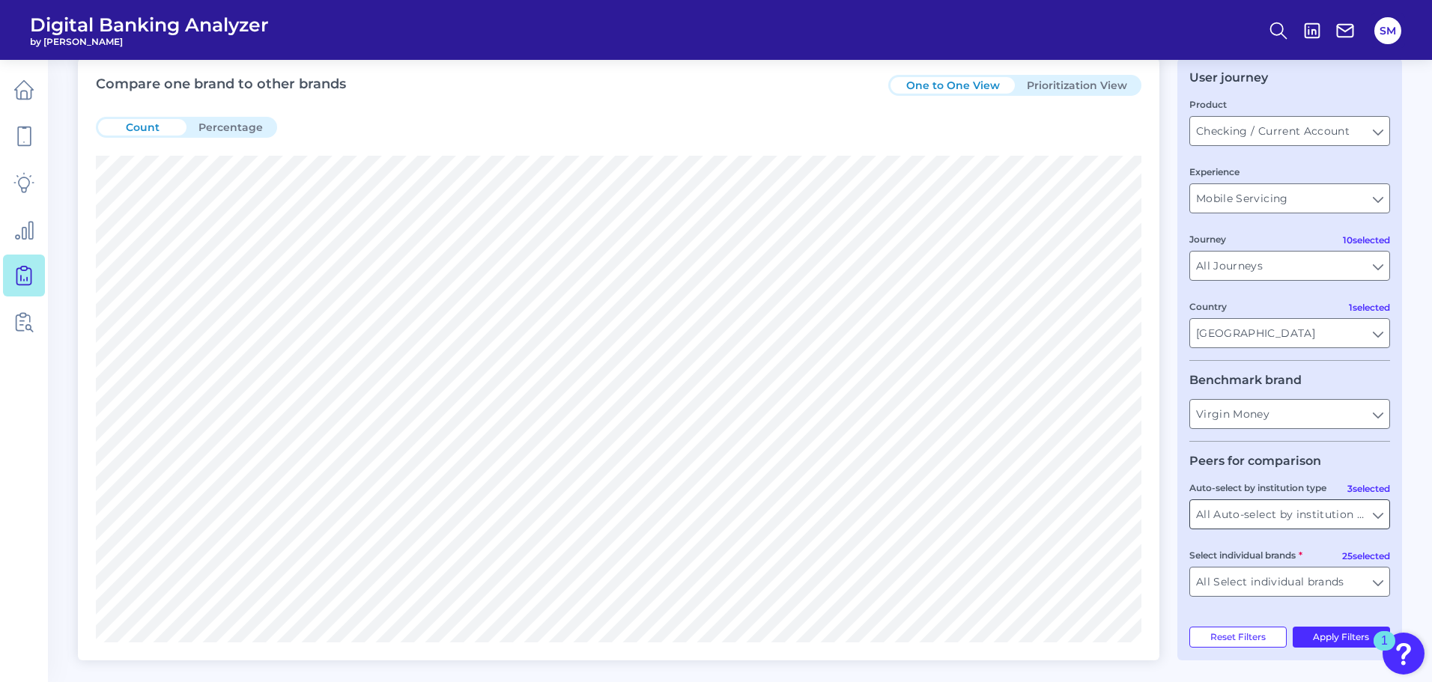
click at [1378, 515] on input "All Auto-select by institution types" at bounding box center [1289, 514] width 199 height 28
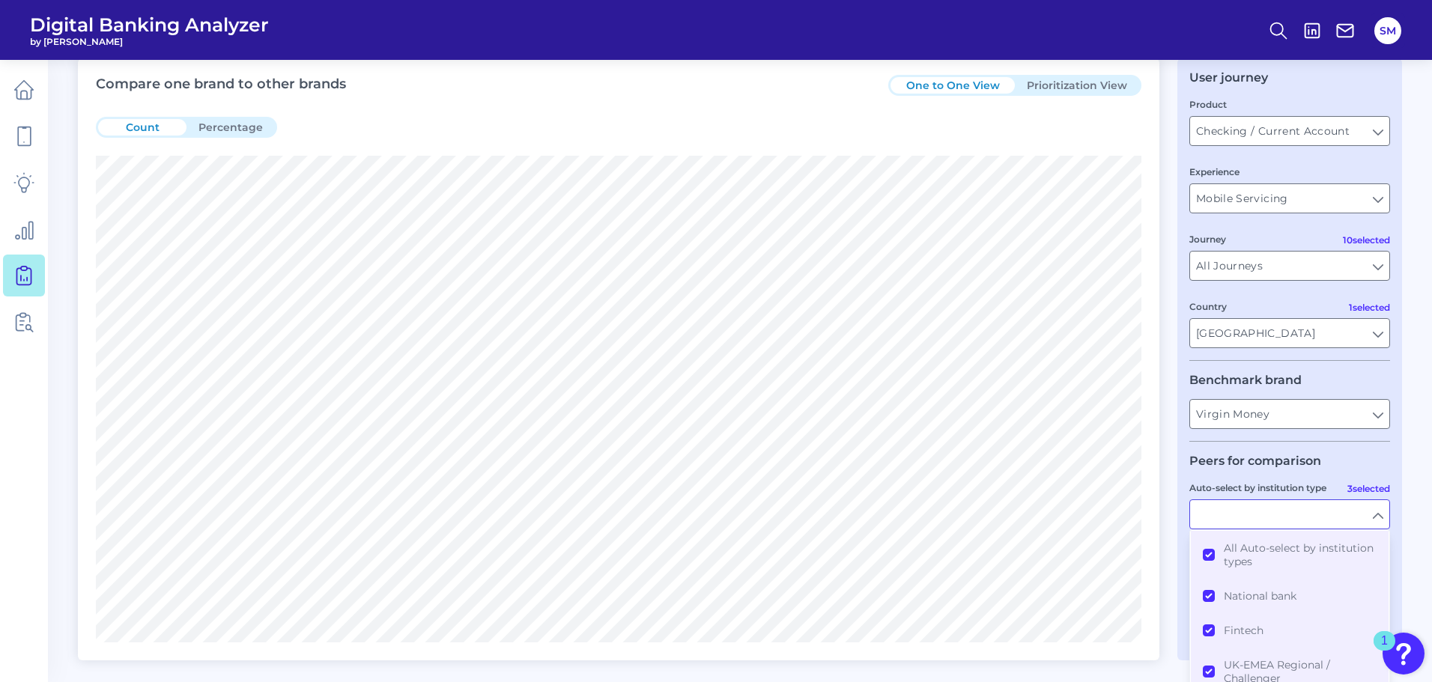
click at [1378, 515] on input "Auto-select by institution type" at bounding box center [1289, 514] width 199 height 28
type input "All Auto-select by institution types"
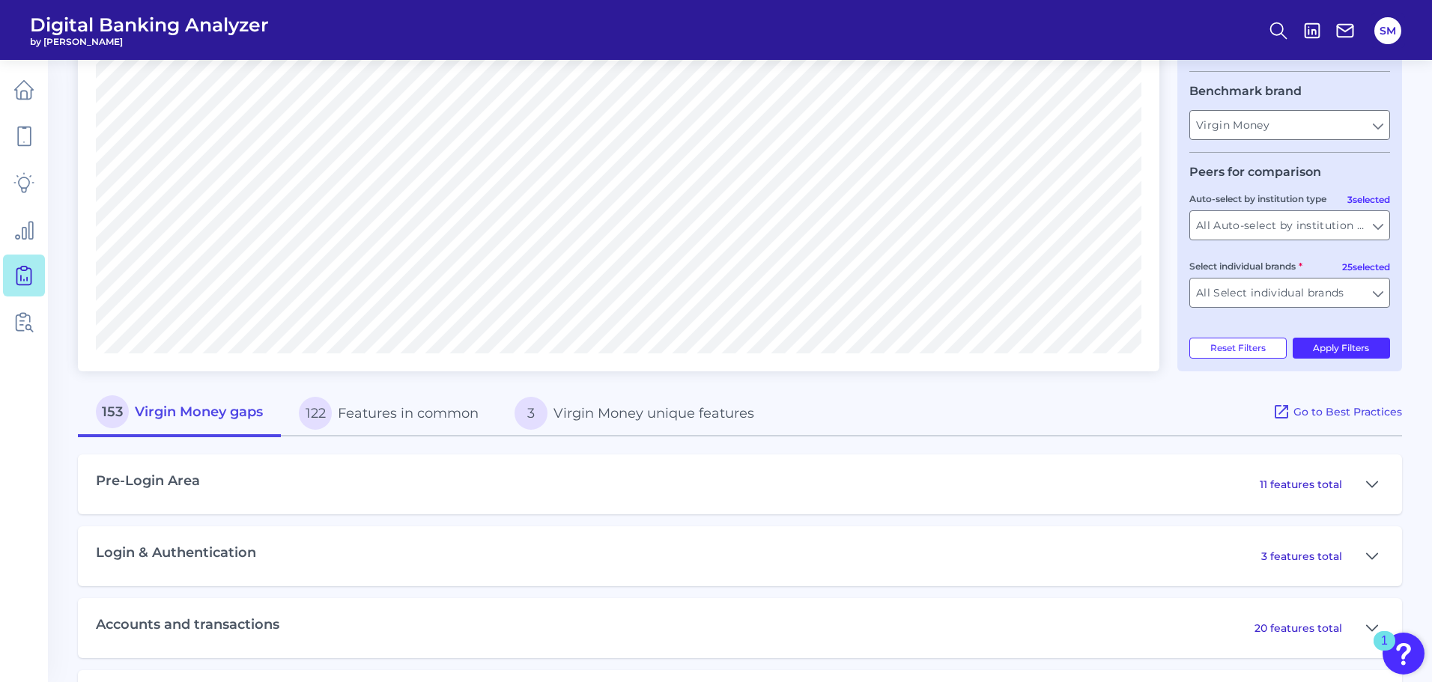
scroll to position [437, 0]
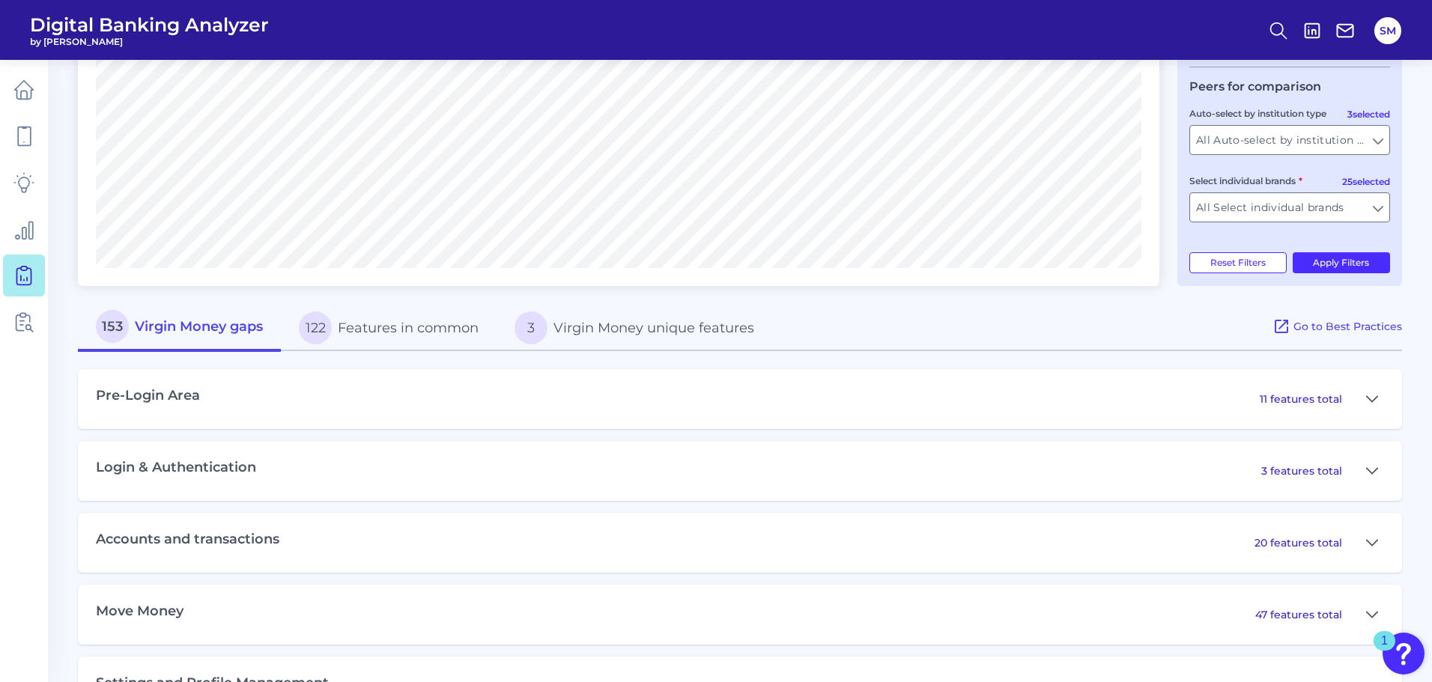
click at [316, 401] on div "Pre-Login Area 11 features total" at bounding box center [740, 399] width 1324 height 60
click at [1366, 406] on icon at bounding box center [1372, 399] width 12 height 18
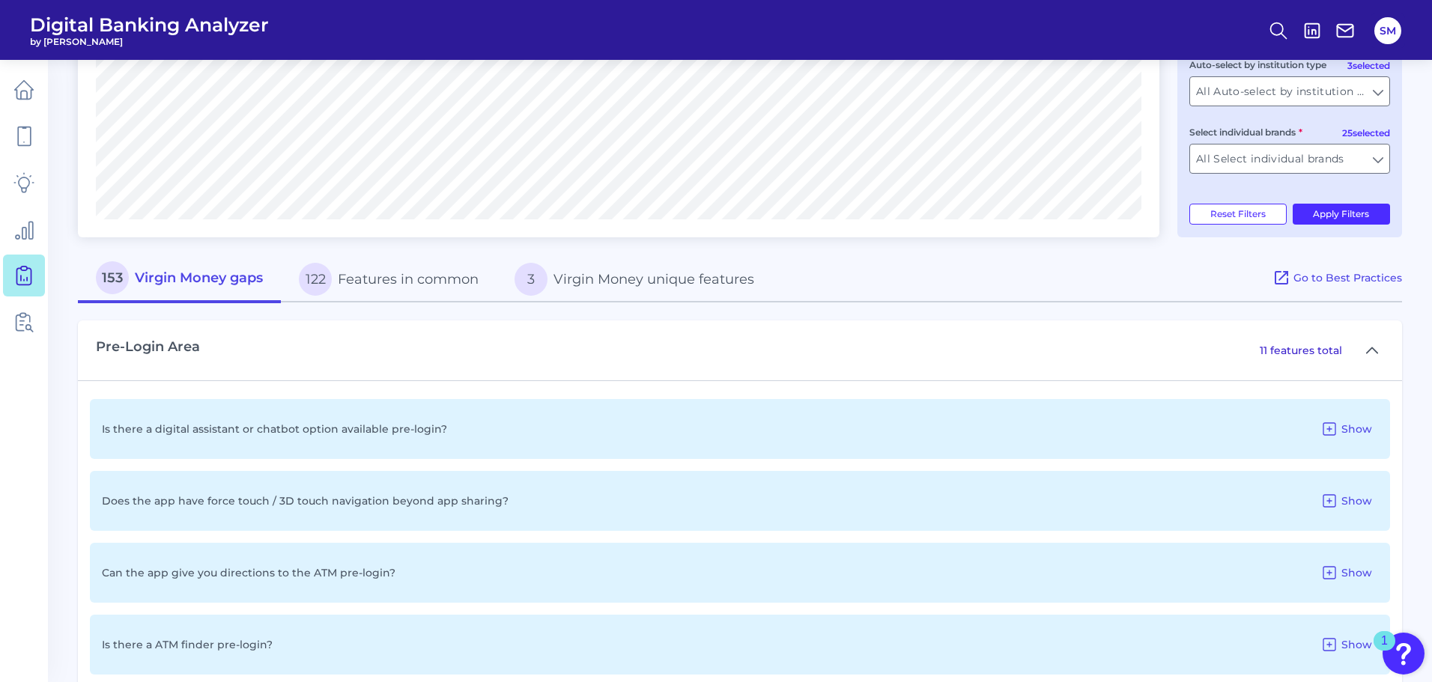
scroll to position [512, 0]
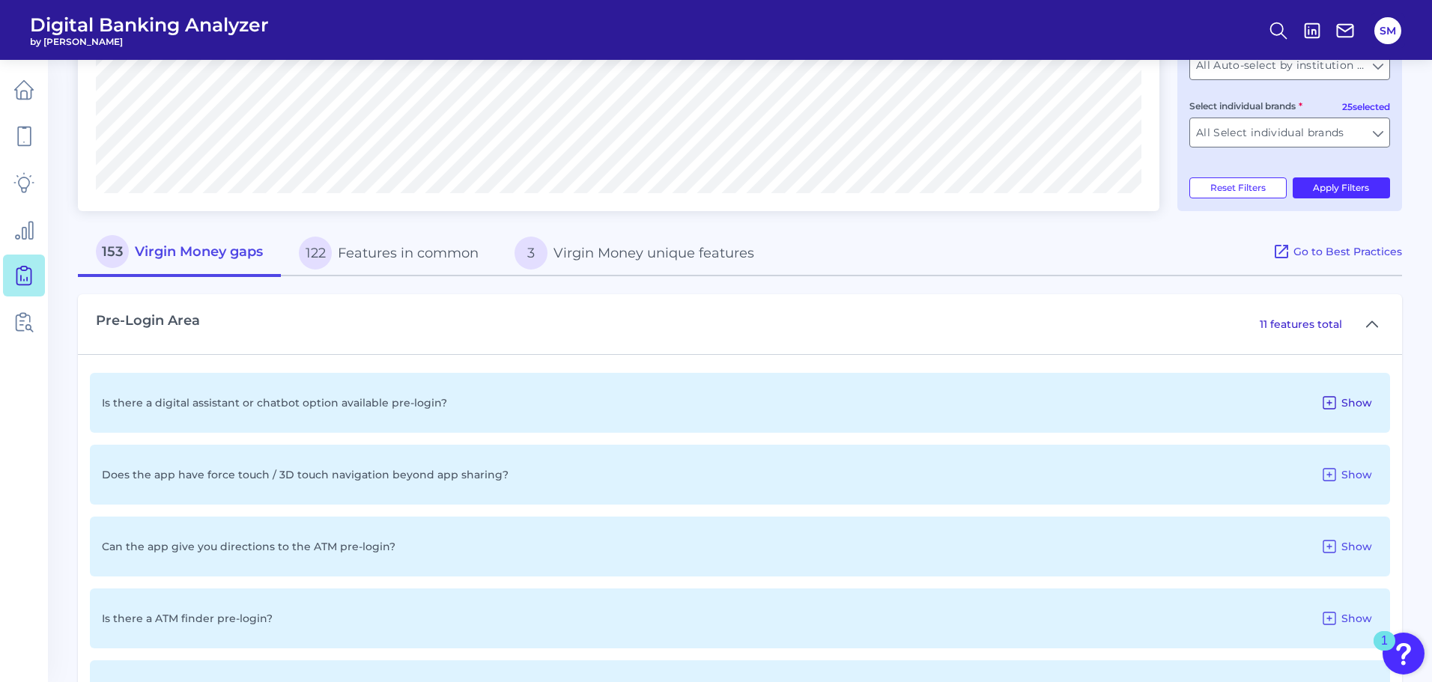
click at [1352, 401] on span "Show" at bounding box center [1356, 402] width 31 height 13
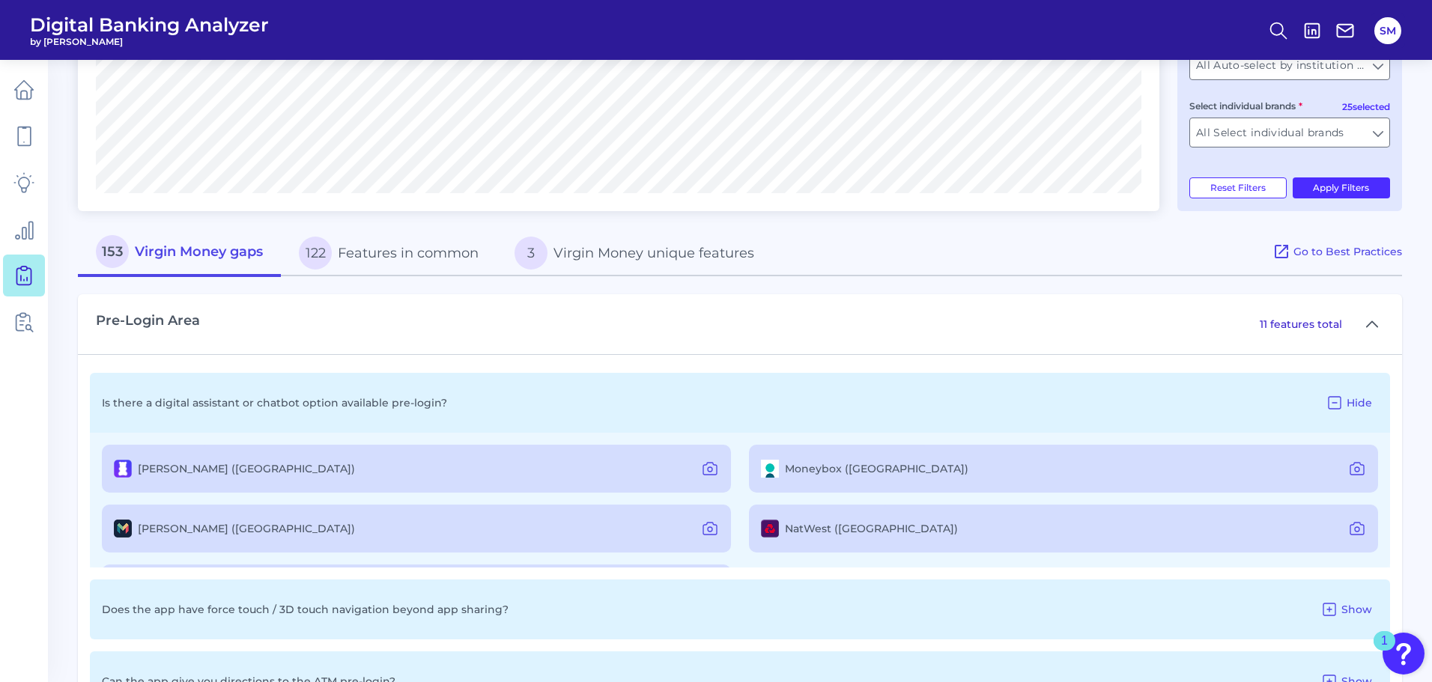
click at [1352, 401] on span "Hide" at bounding box center [1359, 402] width 25 height 13
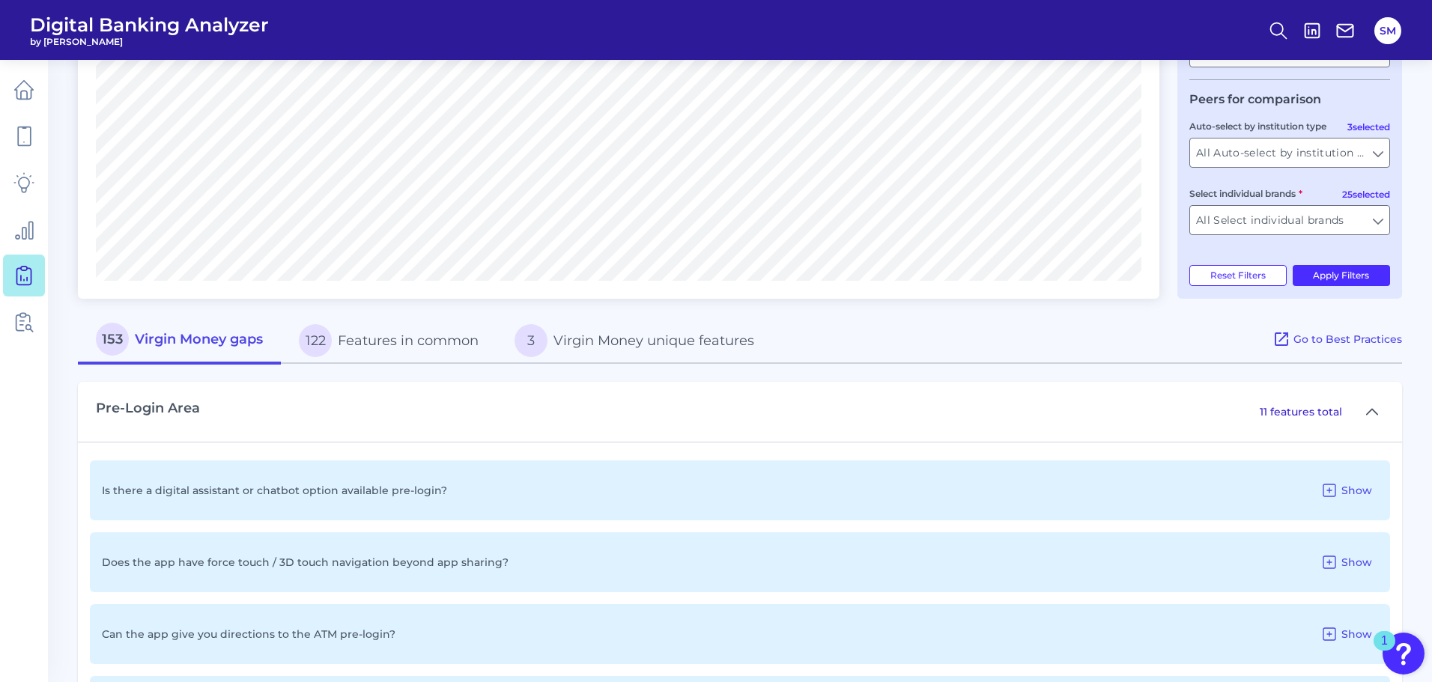
scroll to position [287, 0]
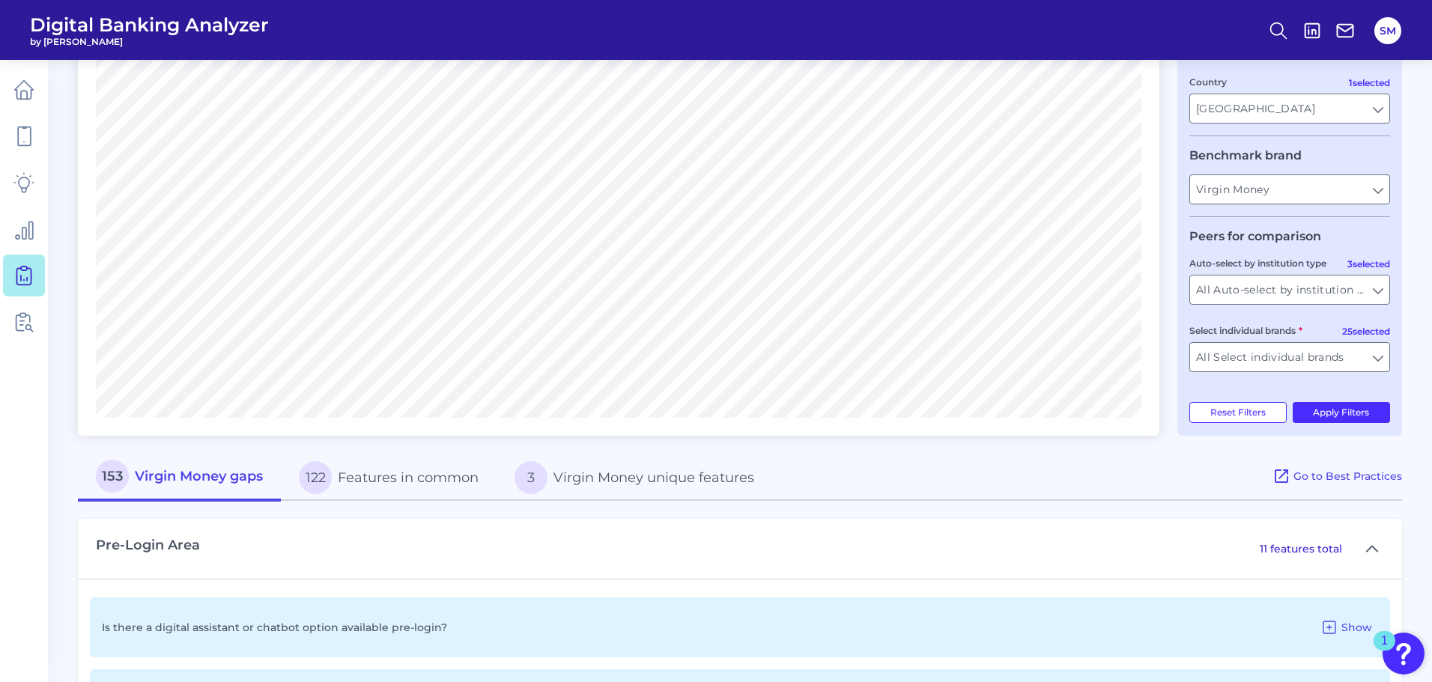
click at [366, 480] on button "122 Features in common" at bounding box center [389, 478] width 216 height 48
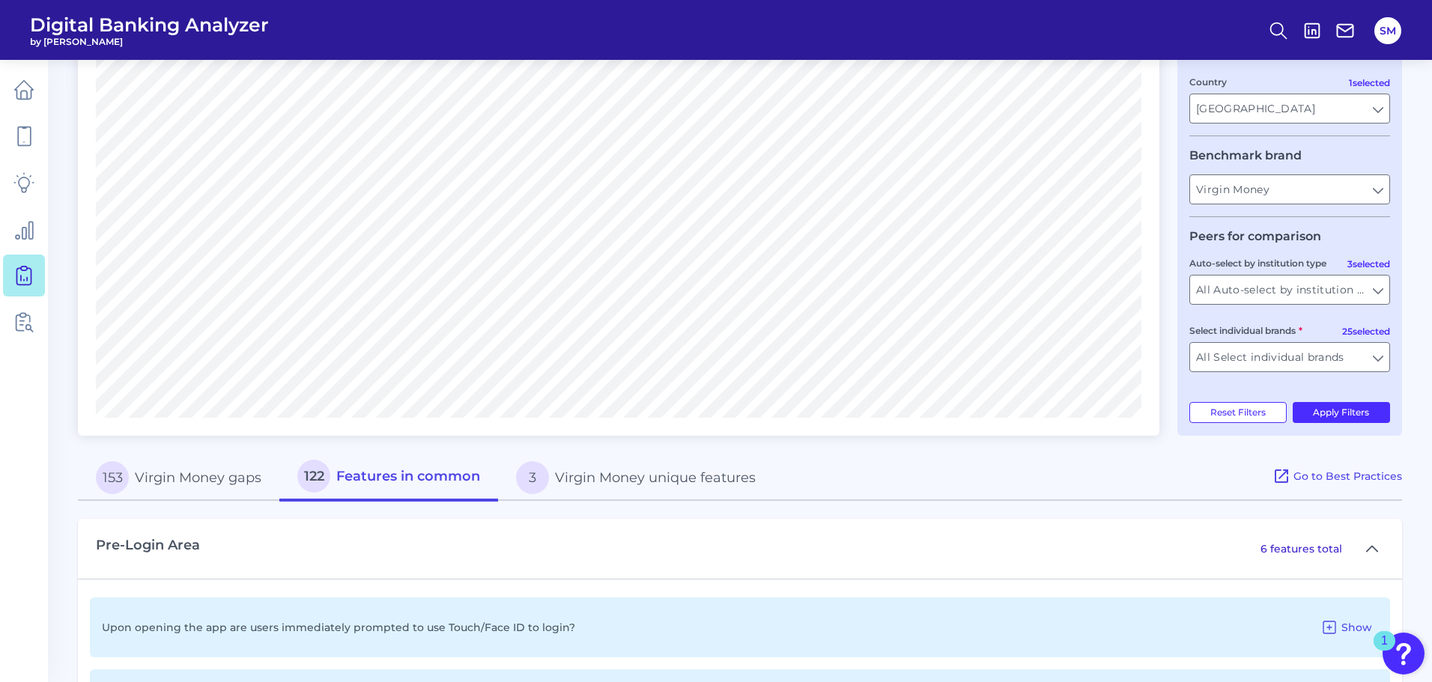
click at [242, 480] on button "153 Virgin Money gaps" at bounding box center [178, 478] width 201 height 48
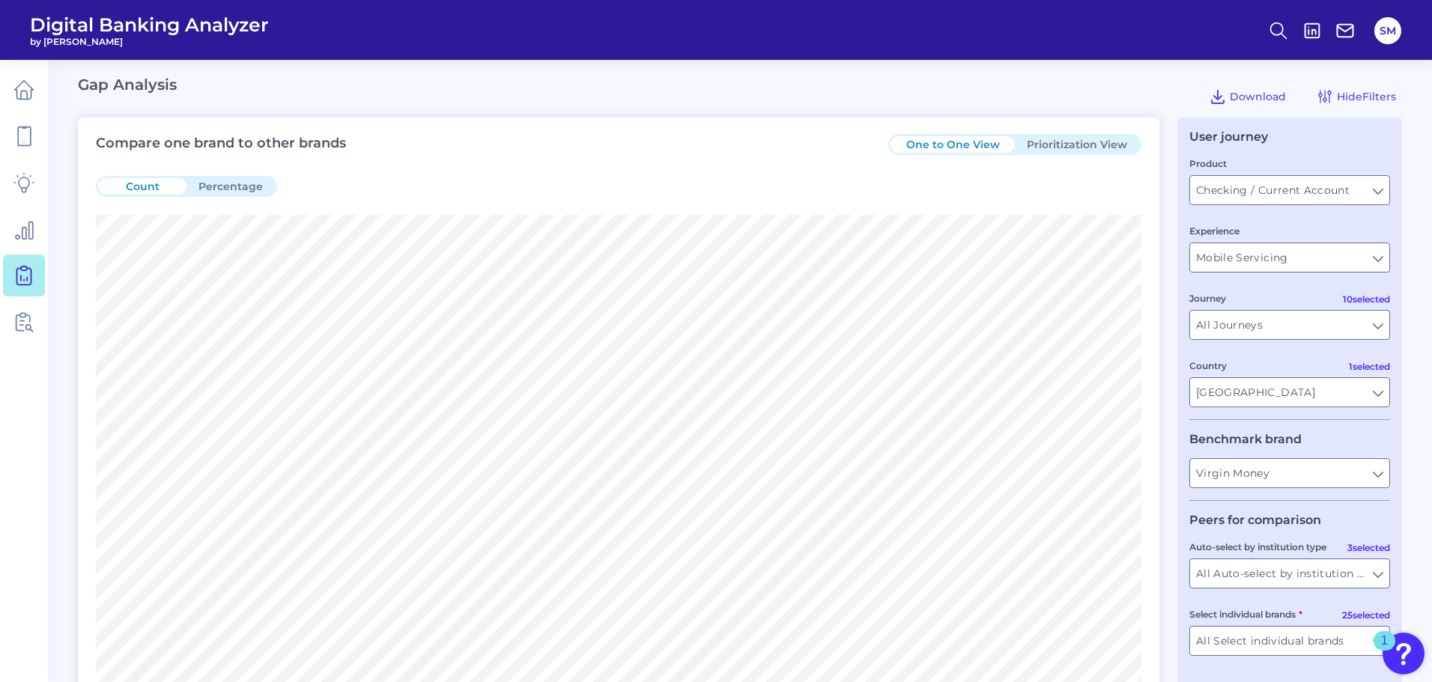
scroll to position [0, 0]
click at [1051, 153] on button "Prioritization View" at bounding box center [1077, 147] width 124 height 16
